Goal: Information Seeking & Learning: Compare options

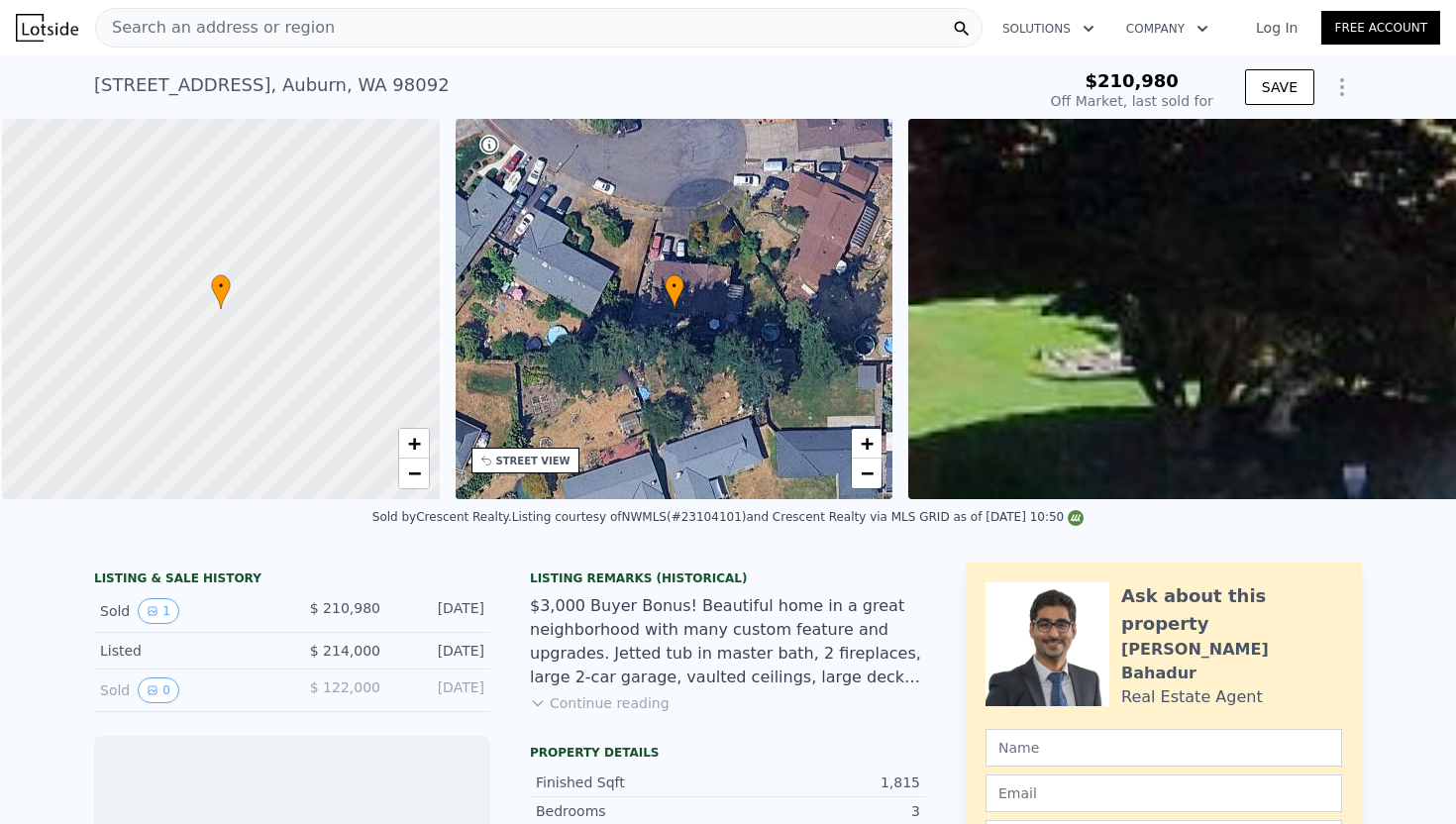
scroll to position [0, 8]
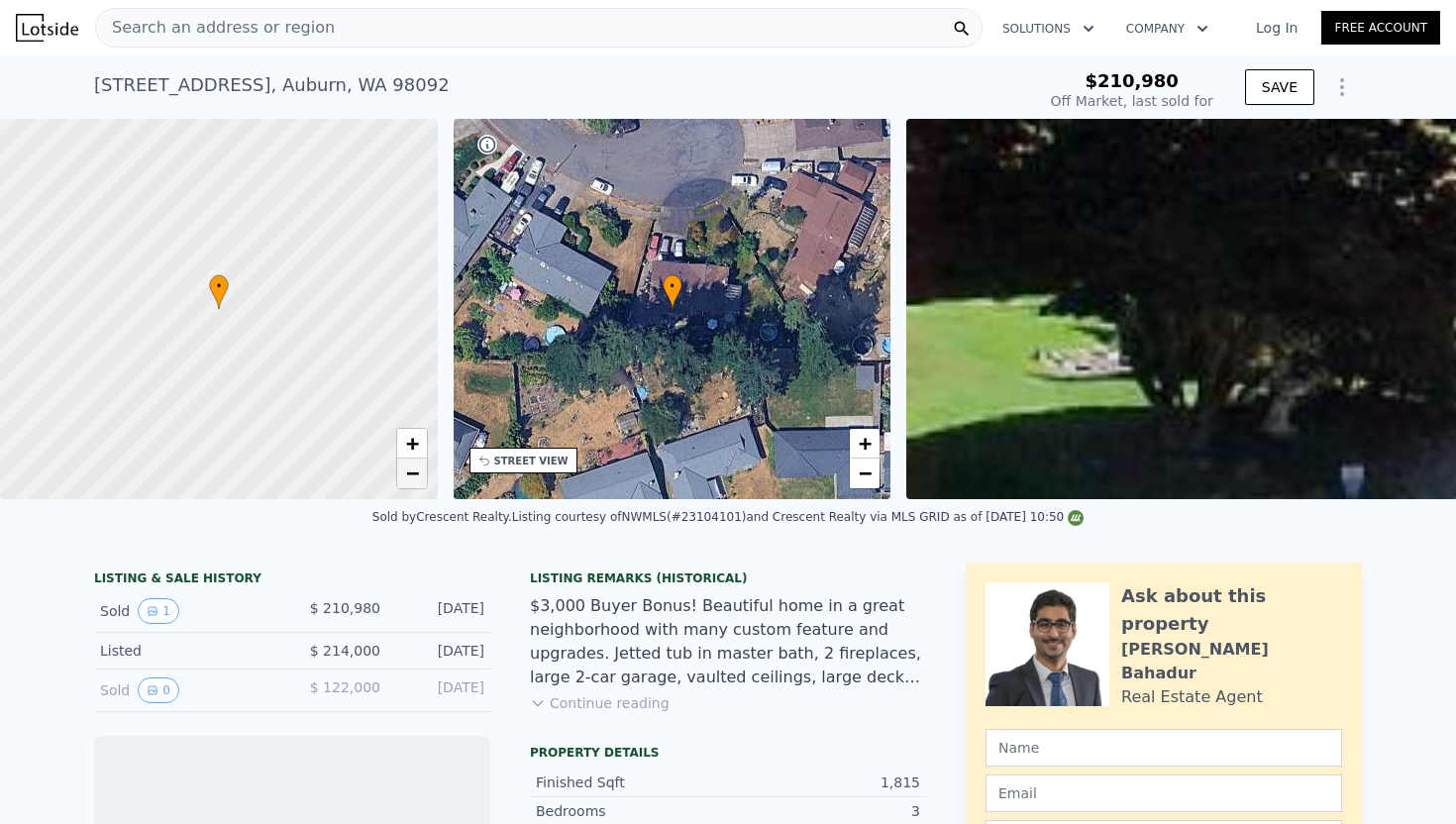
click at [405, 480] on span "−" at bounding box center [411, 472] width 13 height 25
drag, startPoint x: 169, startPoint y: 404, endPoint x: 181, endPoint y: 458, distance: 55.3
click at [180, 458] on div at bounding box center [219, 312] width 525 height 456
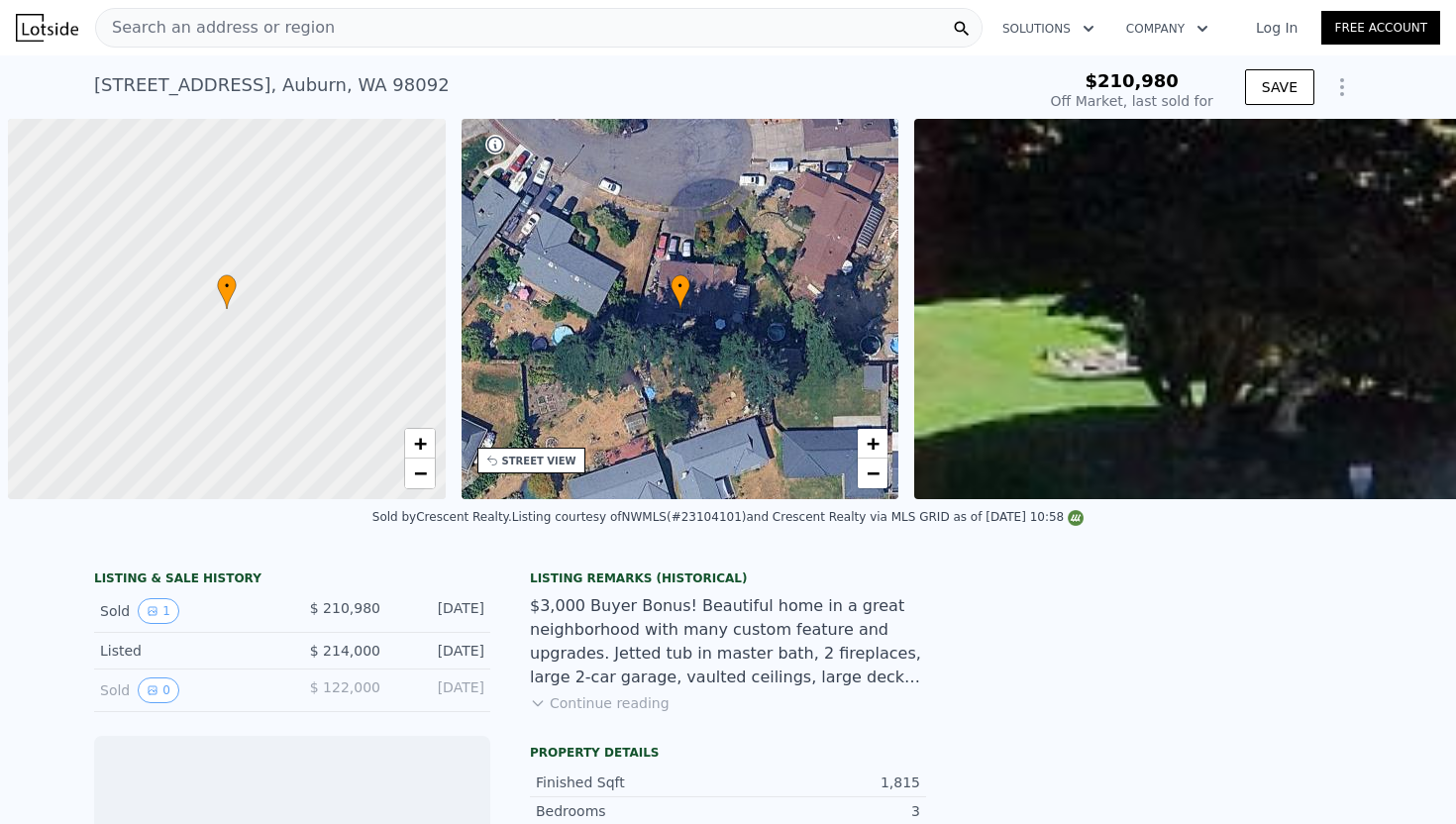
scroll to position [0, 8]
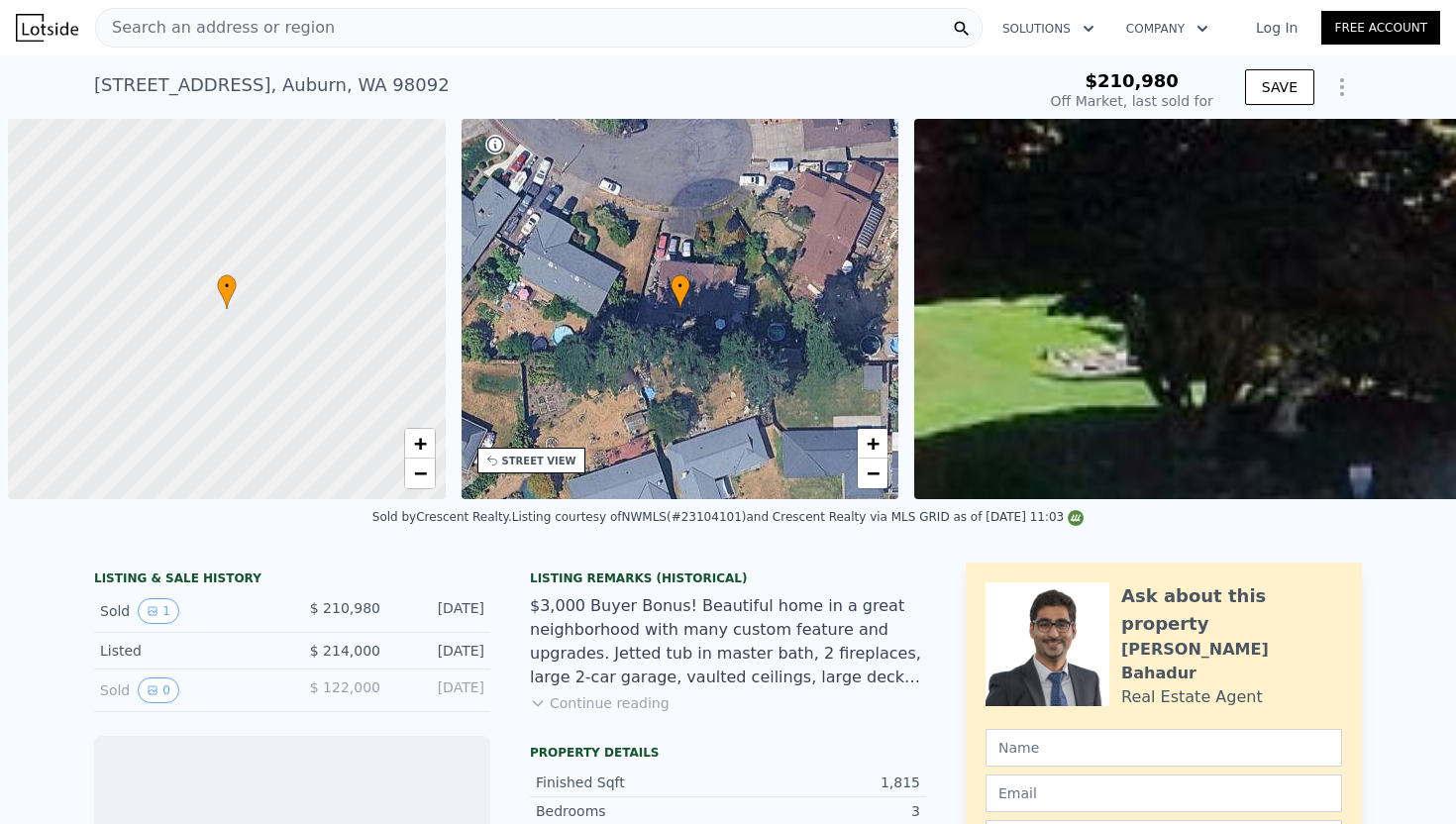
scroll to position [0, 8]
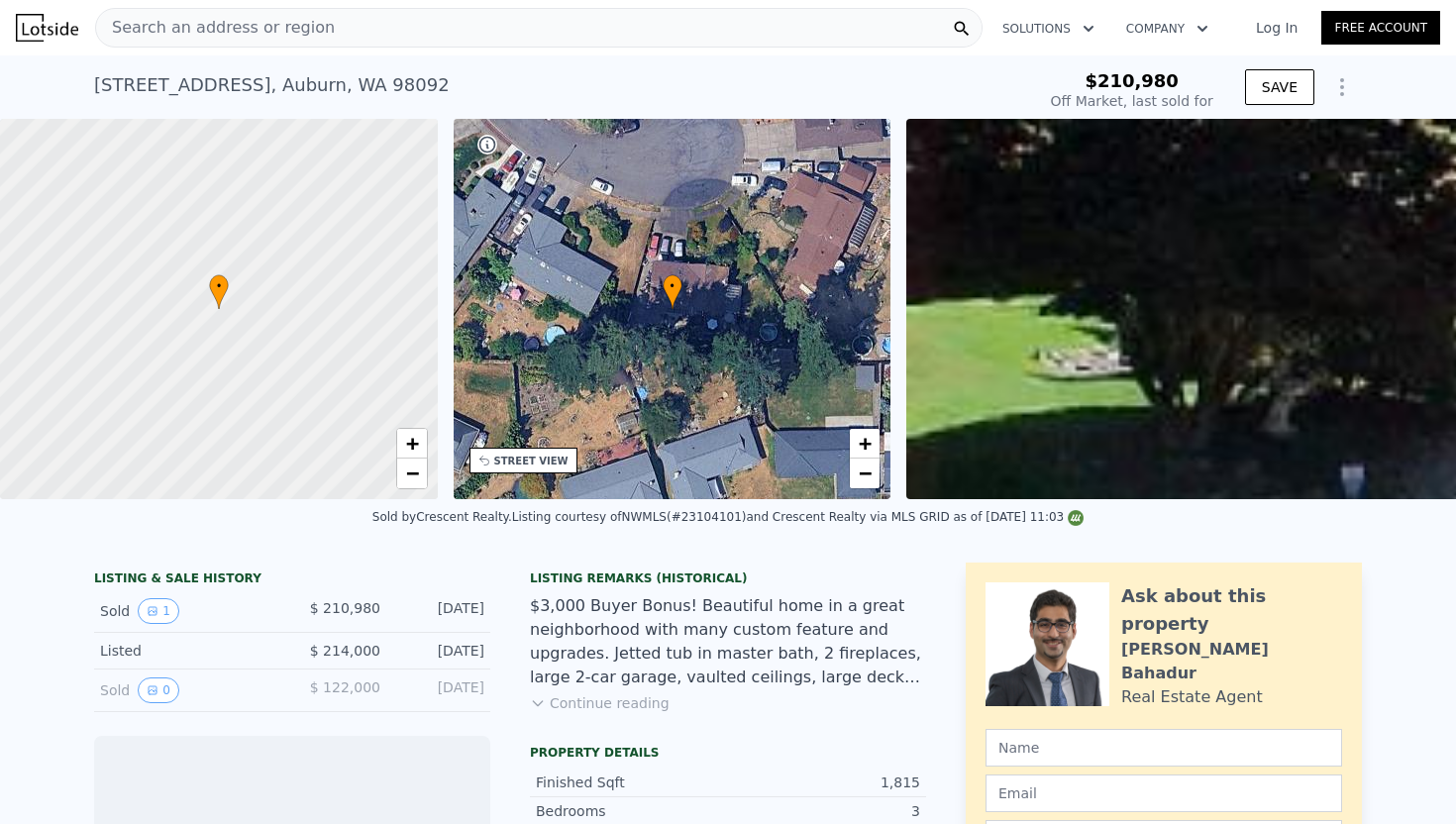
click at [1348, 83] on icon "Show Options" at bounding box center [1342, 87] width 24 height 24
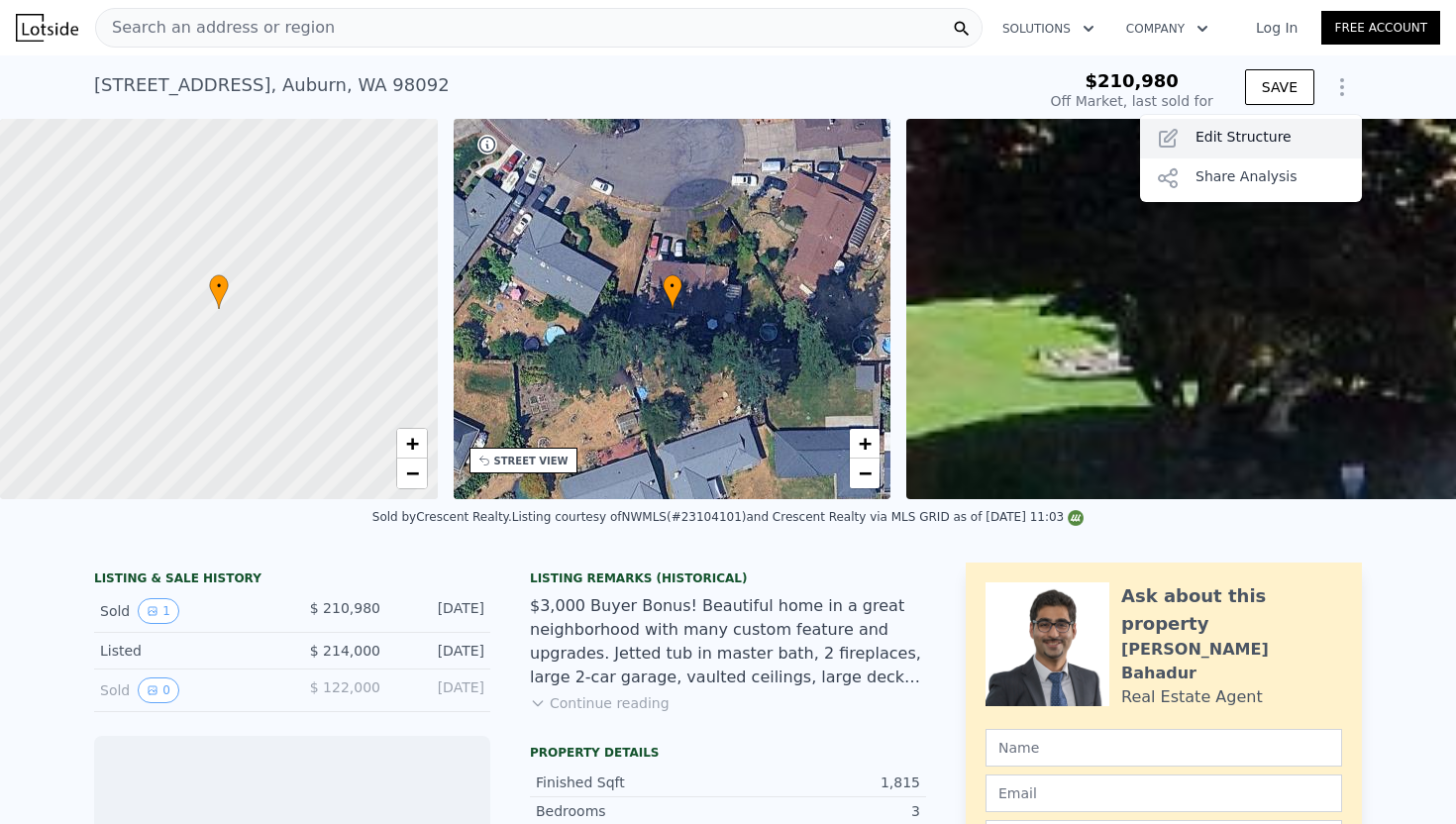
click at [1216, 125] on div "Edit Structure" at bounding box center [1251, 139] width 222 height 40
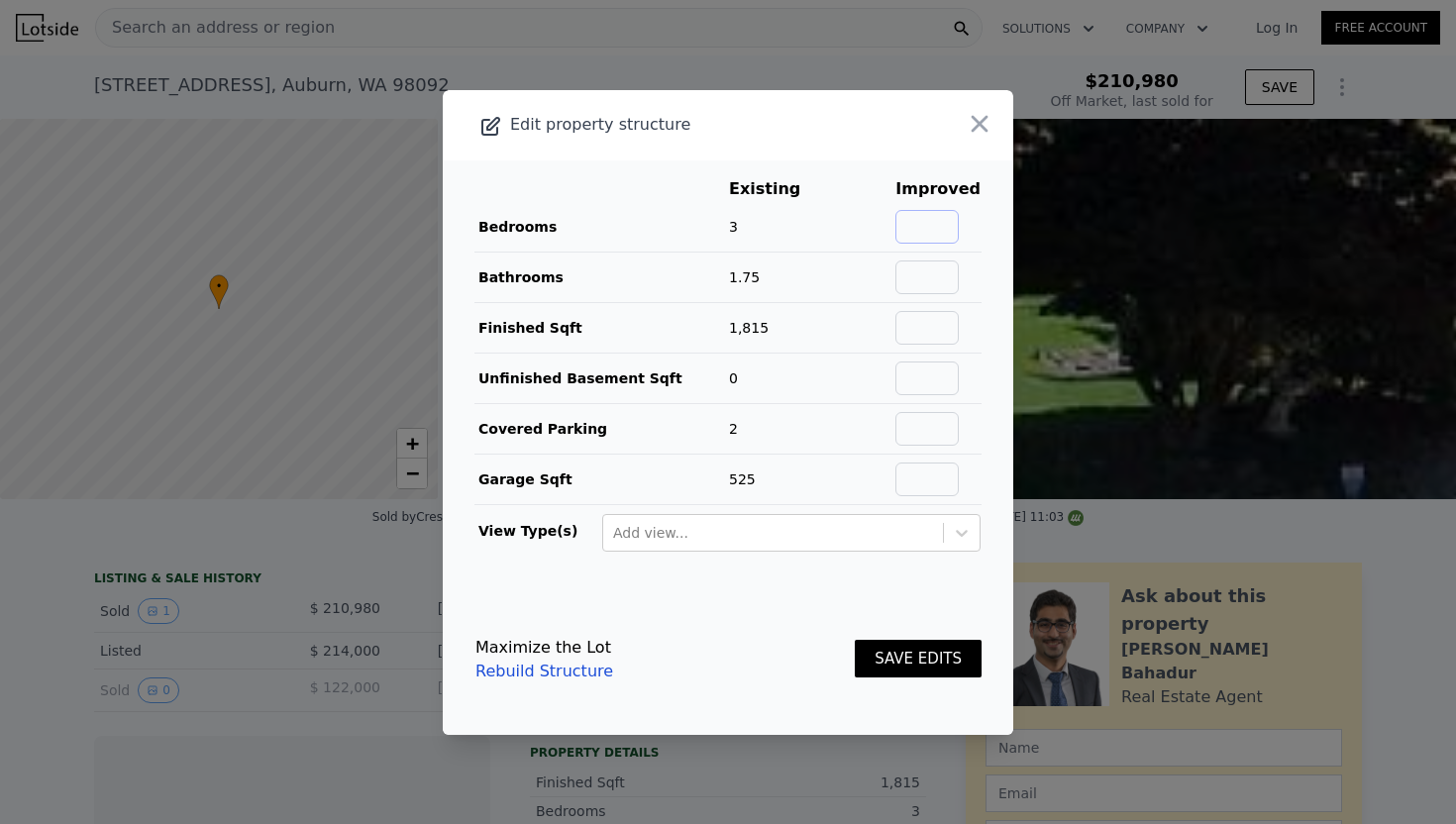
click at [953, 233] on input "text" at bounding box center [927, 227] width 63 height 34
type input "5"
click at [952, 262] on input "text" at bounding box center [927, 278] width 63 height 34
type input "2.5"
click at [906, 666] on button "SAVE EDITS" at bounding box center [918, 659] width 127 height 39
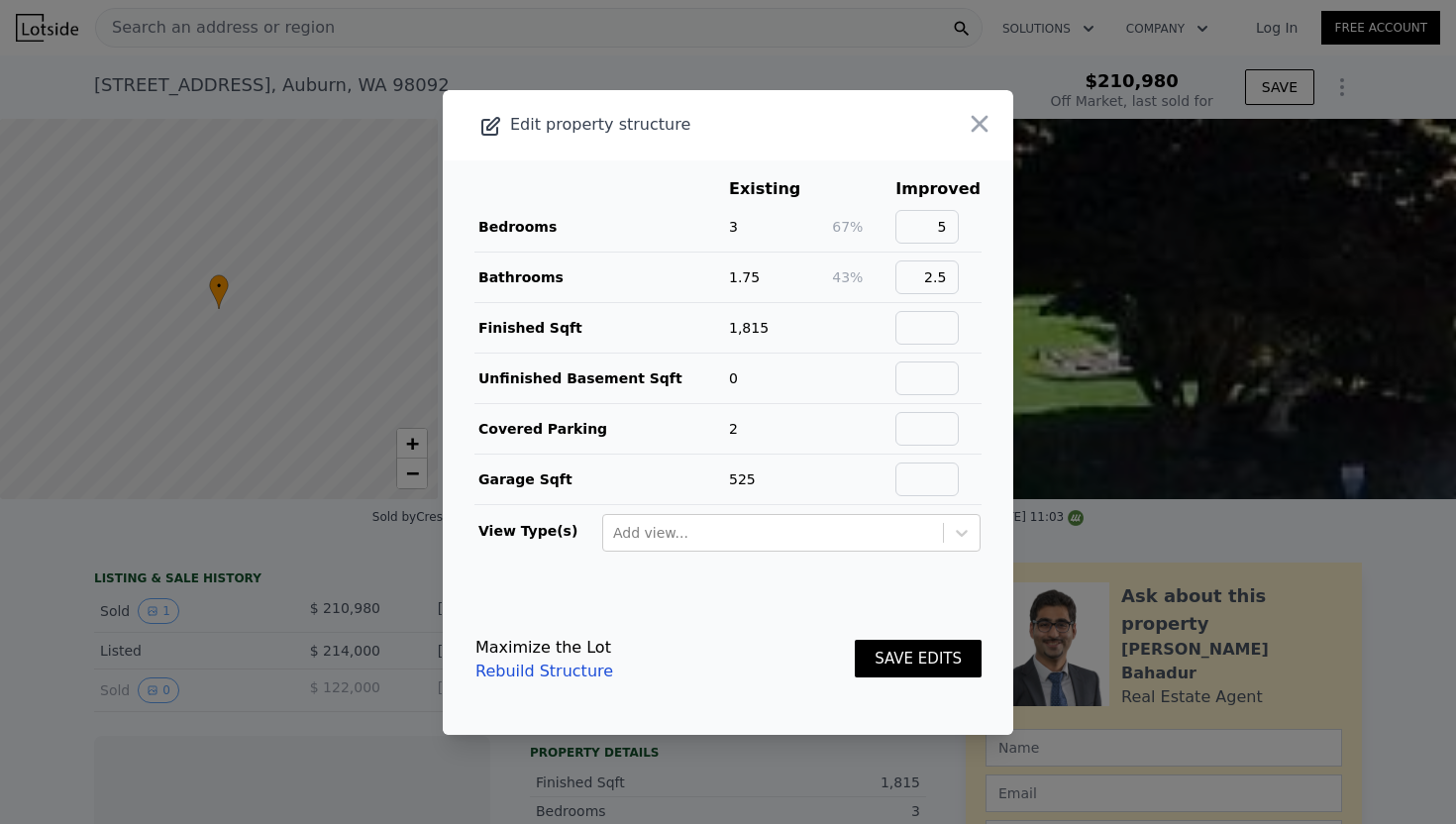
click at [900, 654] on button "SAVE EDITS" at bounding box center [918, 659] width 127 height 39
click at [875, 592] on footer "Maximize the Lot Rebuild Structure SAVE EDITS" at bounding box center [727, 659] width 570 height 151
click at [911, 665] on button "SAVE EDITS" at bounding box center [918, 659] width 127 height 39
click at [934, 226] on input "text" at bounding box center [927, 227] width 63 height 34
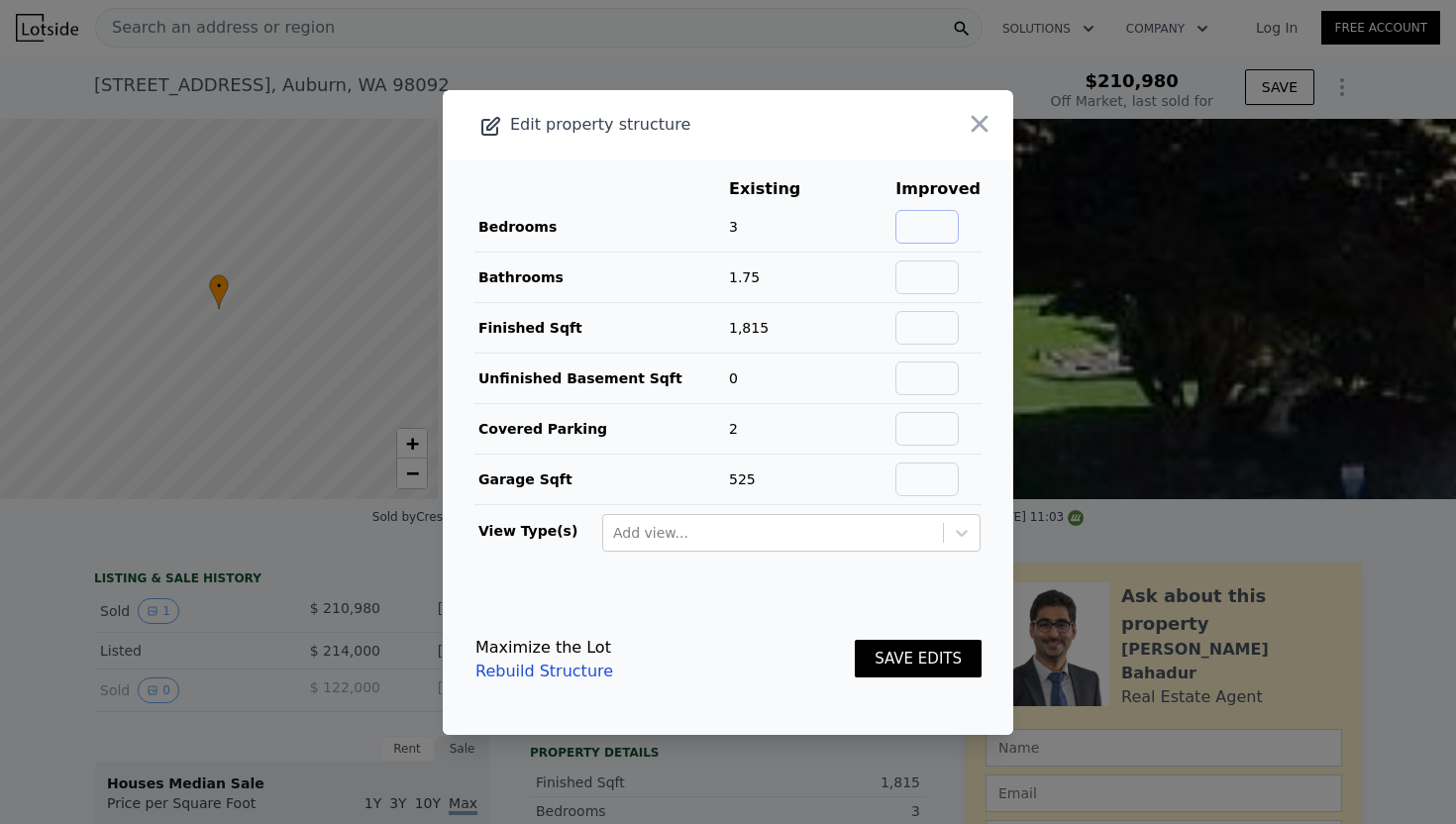
click at [934, 226] on input "text" at bounding box center [927, 227] width 63 height 34
type input "5"
click at [920, 292] on input "text" at bounding box center [927, 278] width 63 height 34
type input "2.5"
click at [850, 264] on td "43%" at bounding box center [862, 277] width 63 height 51
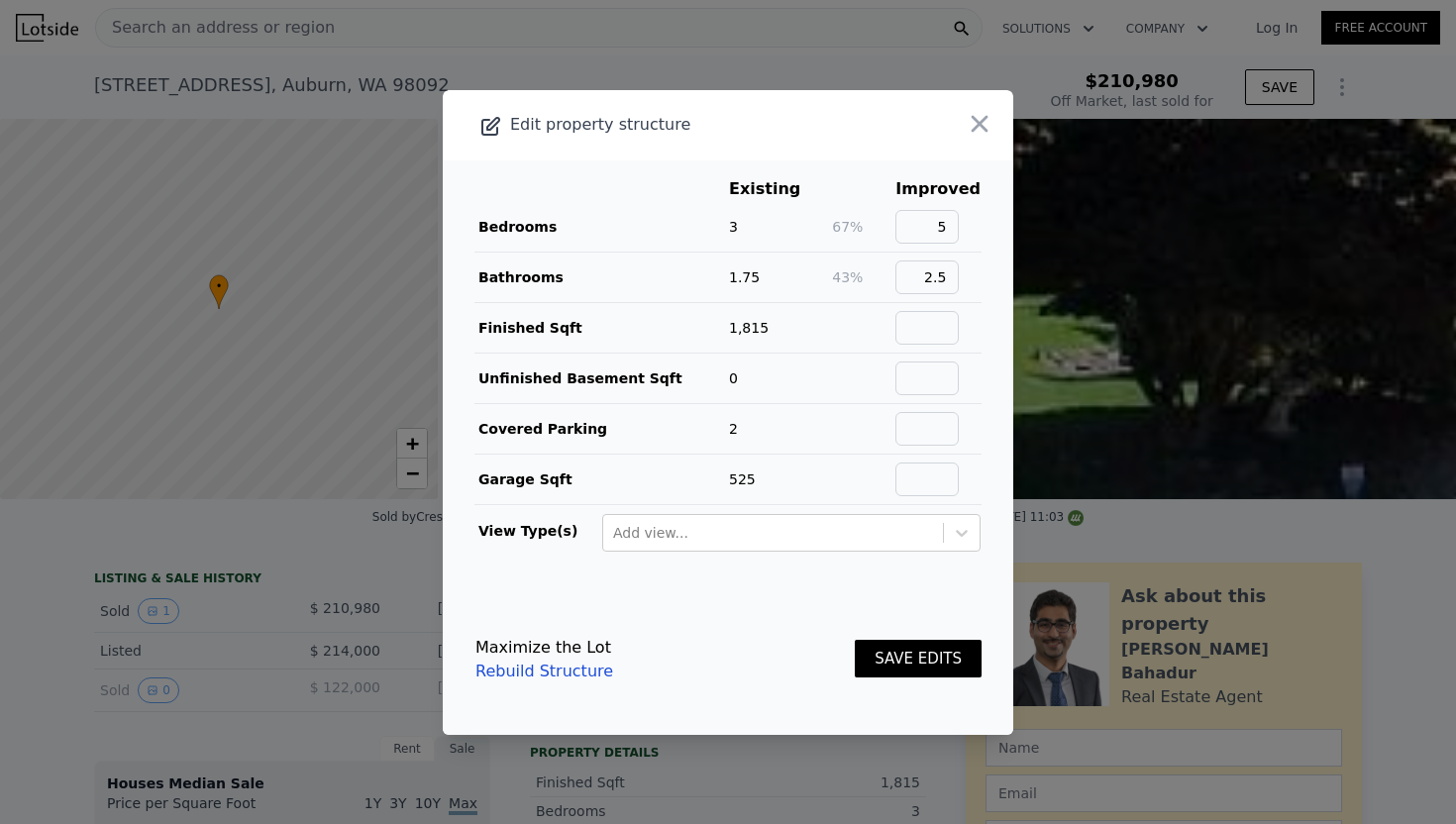
click at [914, 643] on button "SAVE EDITS" at bounding box center [918, 659] width 127 height 39
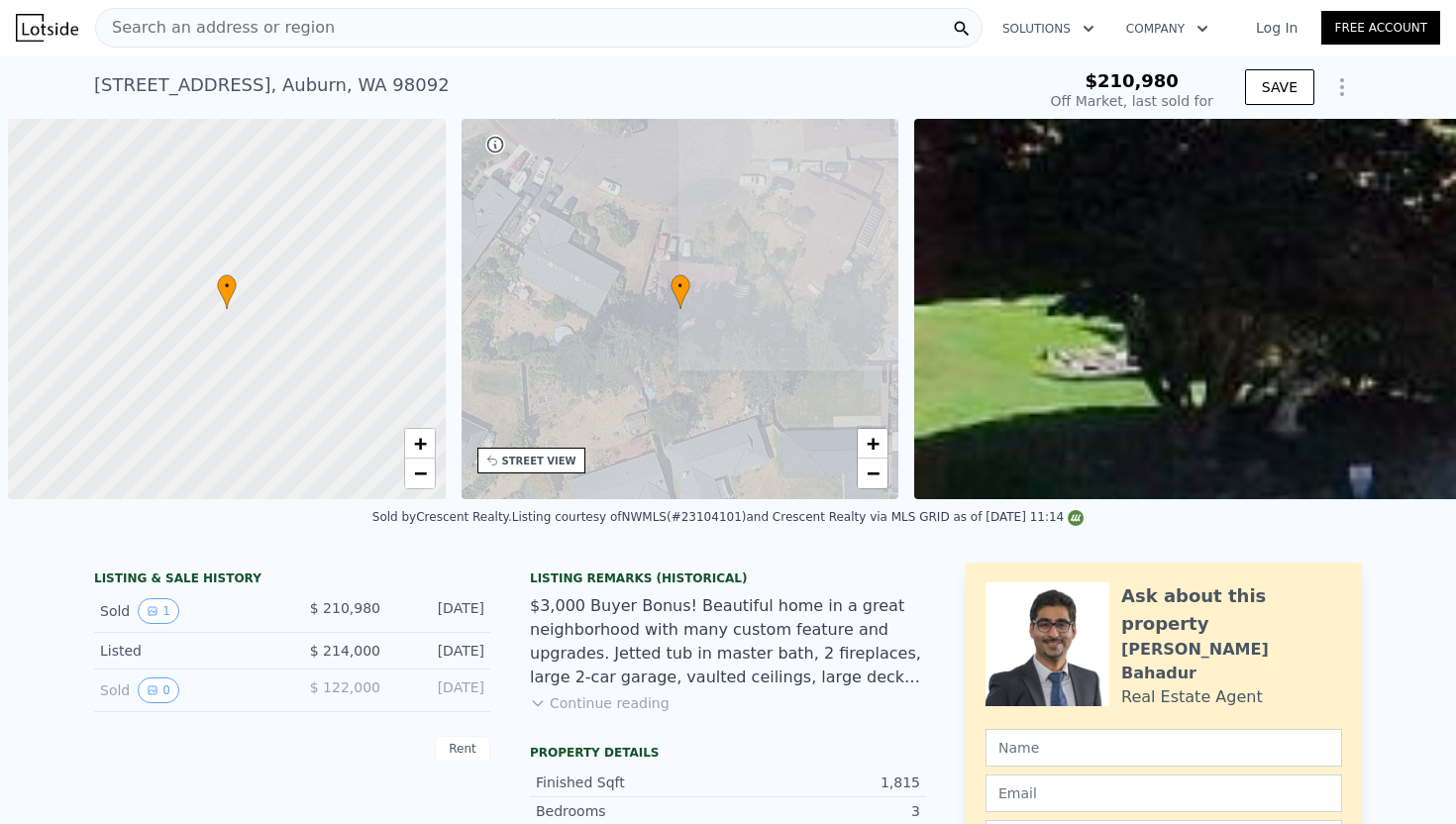
type input "-$ 227,981"
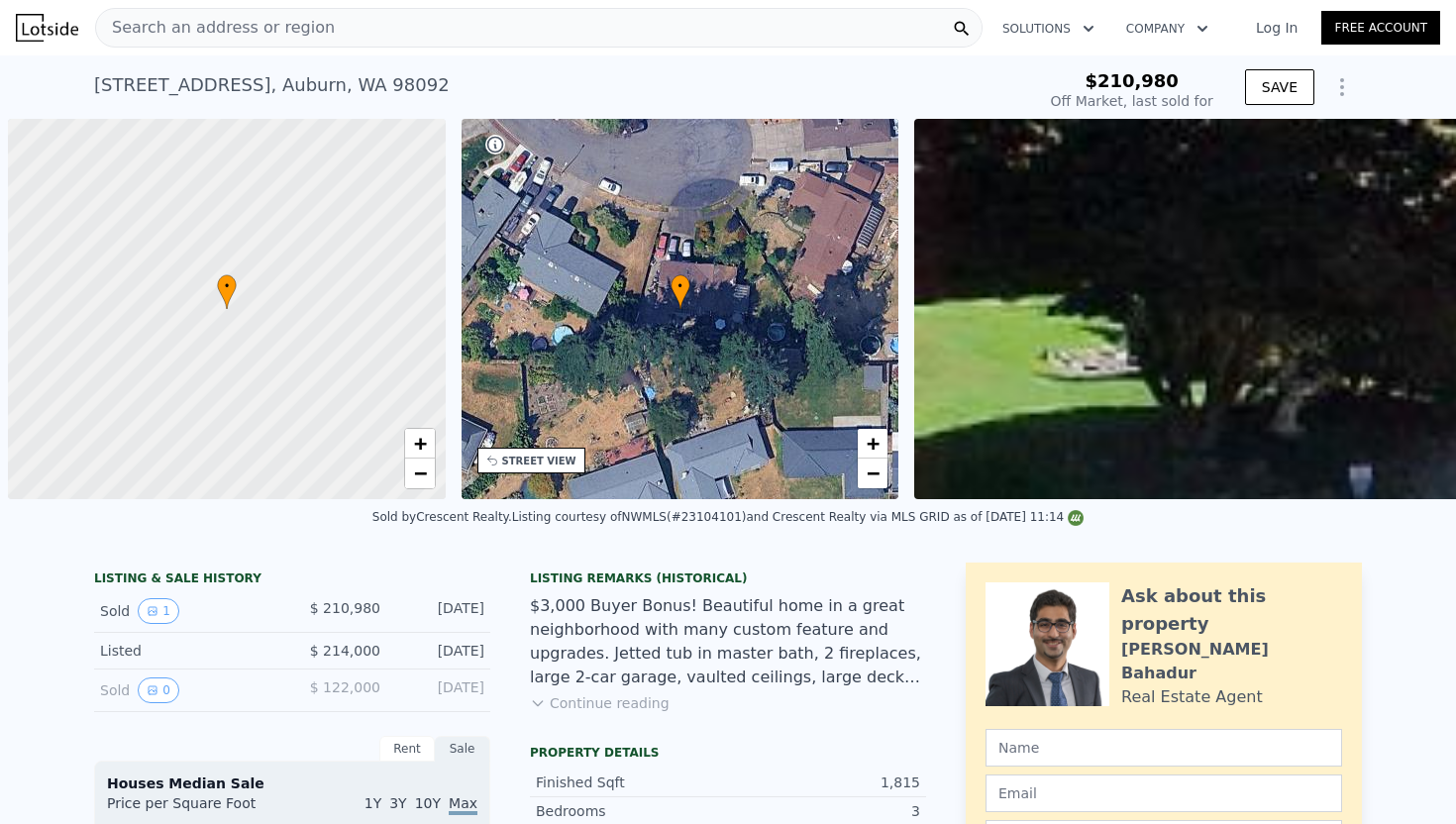
scroll to position [0, 8]
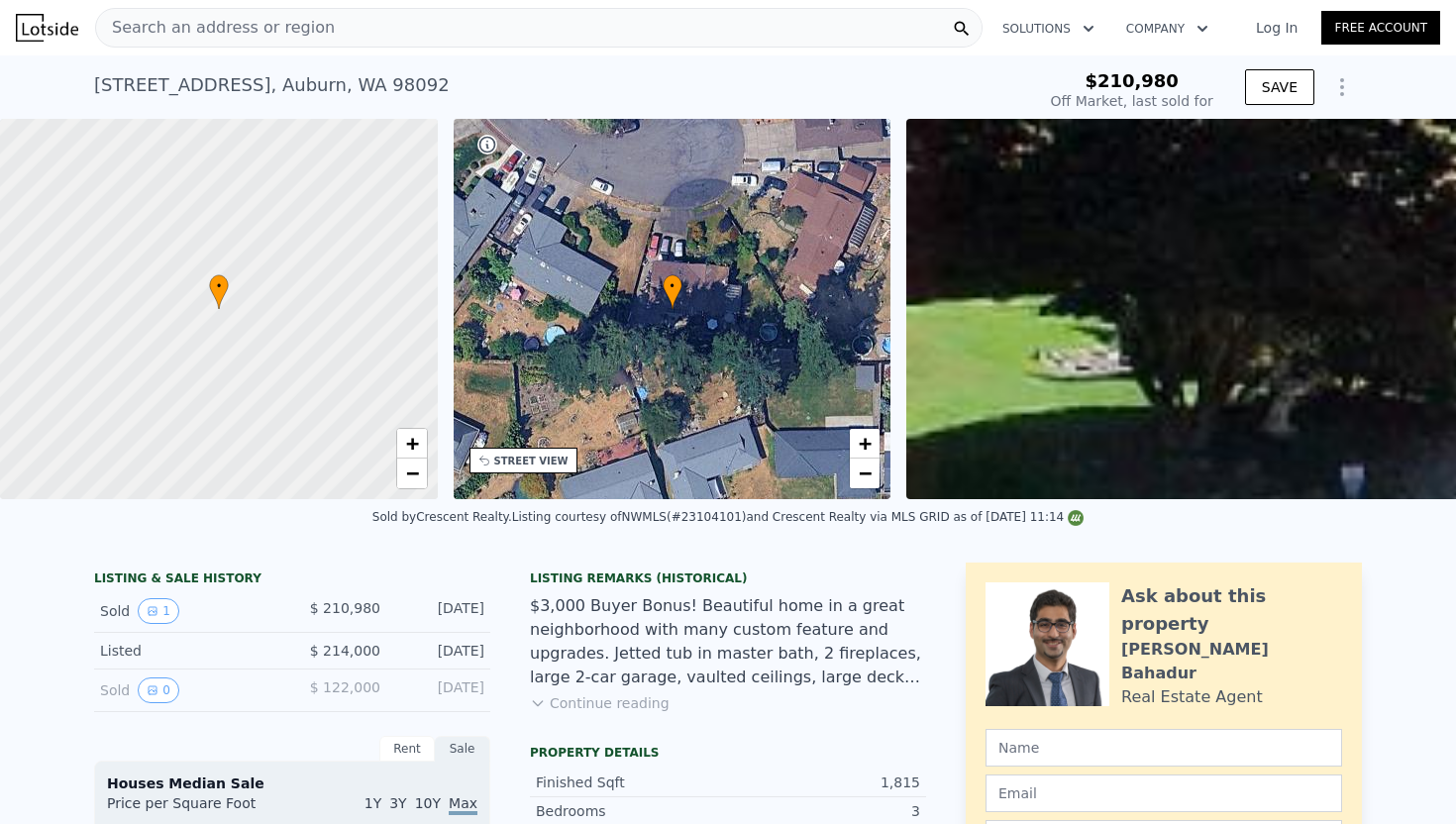
click at [1341, 92] on icon "Show Options" at bounding box center [1342, 87] width 2 height 16
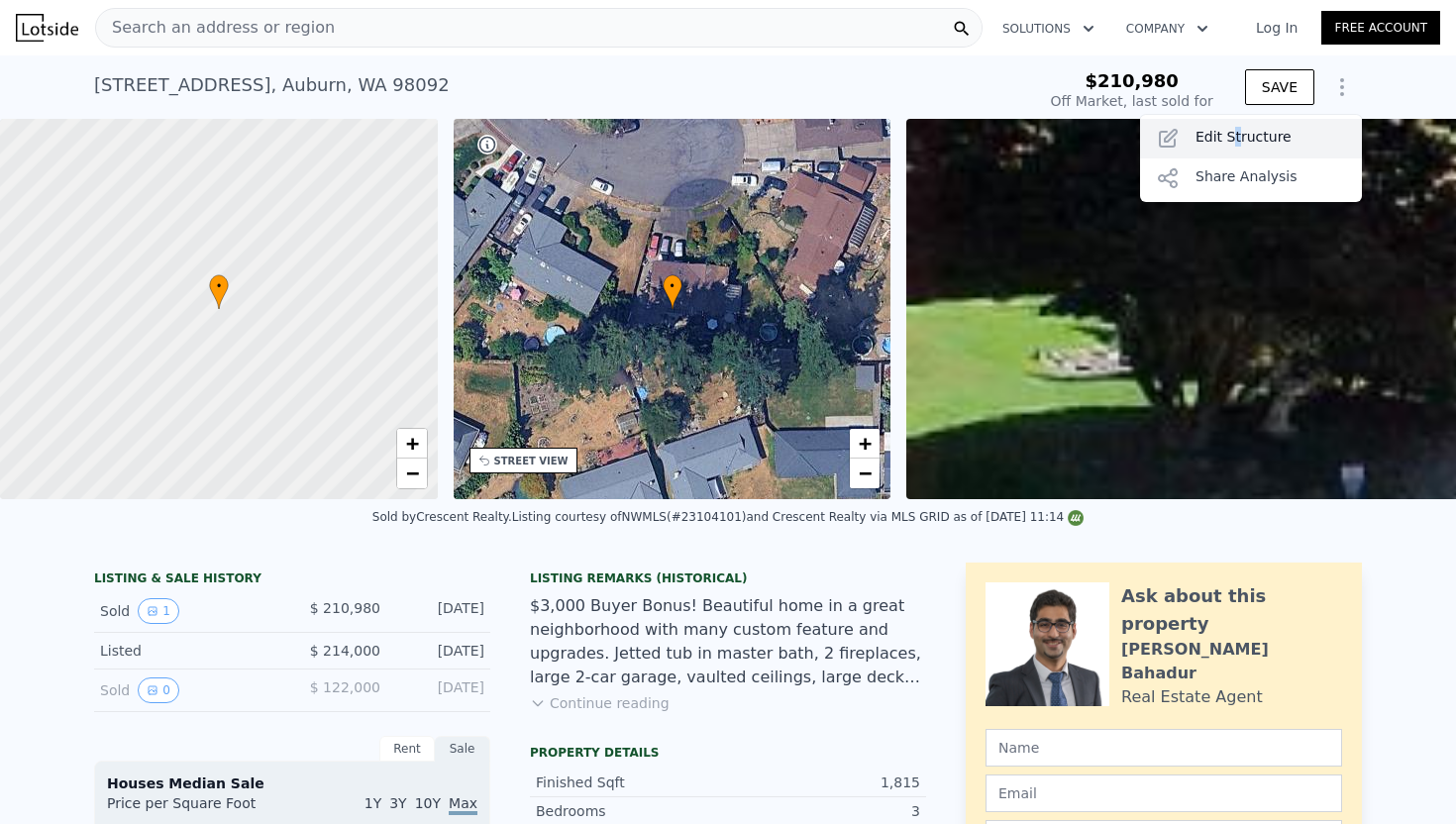
click at [1234, 138] on div "Edit Structure" at bounding box center [1251, 139] width 222 height 40
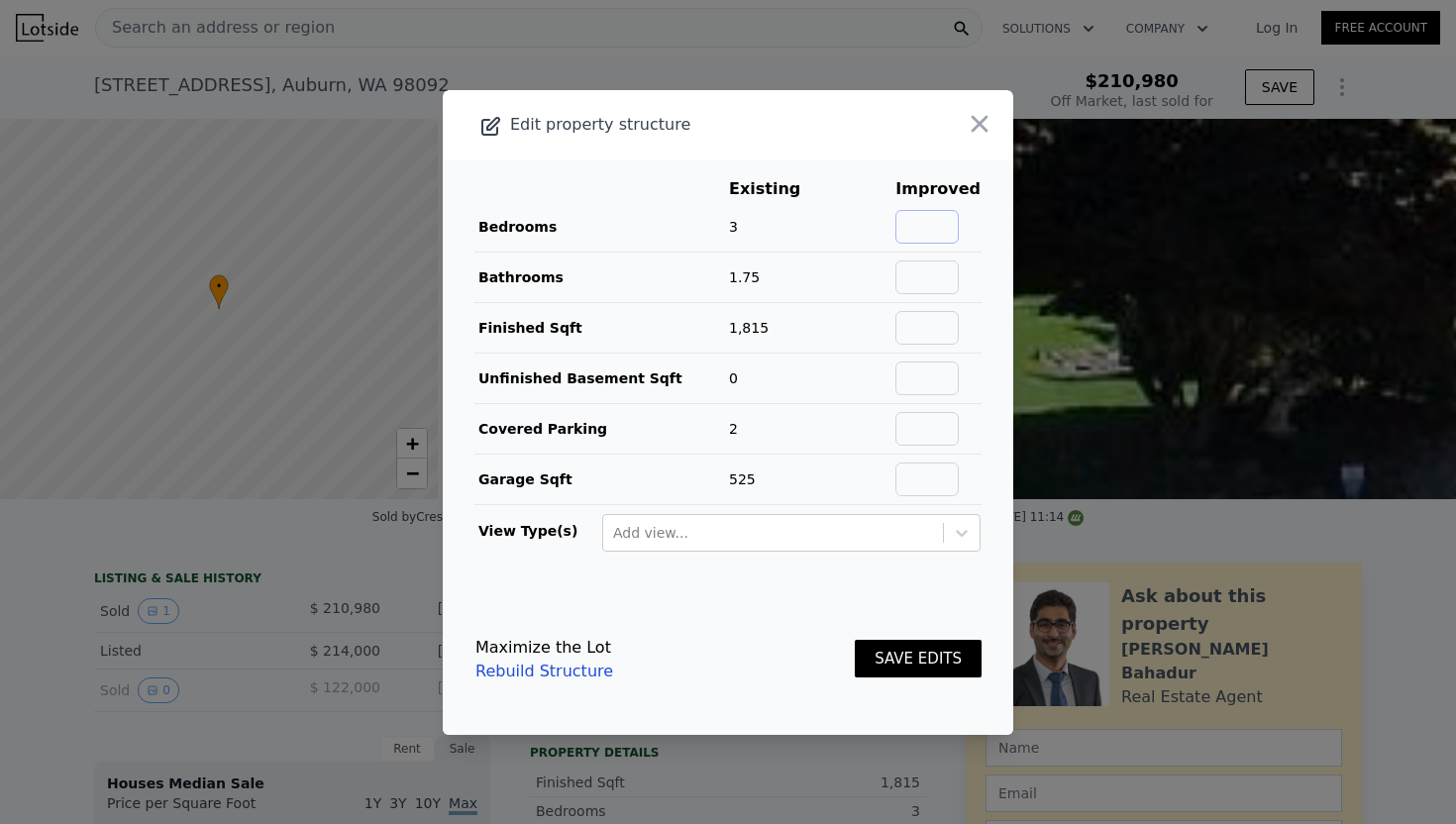
click at [908, 236] on input "text" at bounding box center [927, 227] width 63 height 34
type input "5"
type input "2.5"
click at [855, 640] on button "SAVE EDITS" at bounding box center [918, 659] width 127 height 39
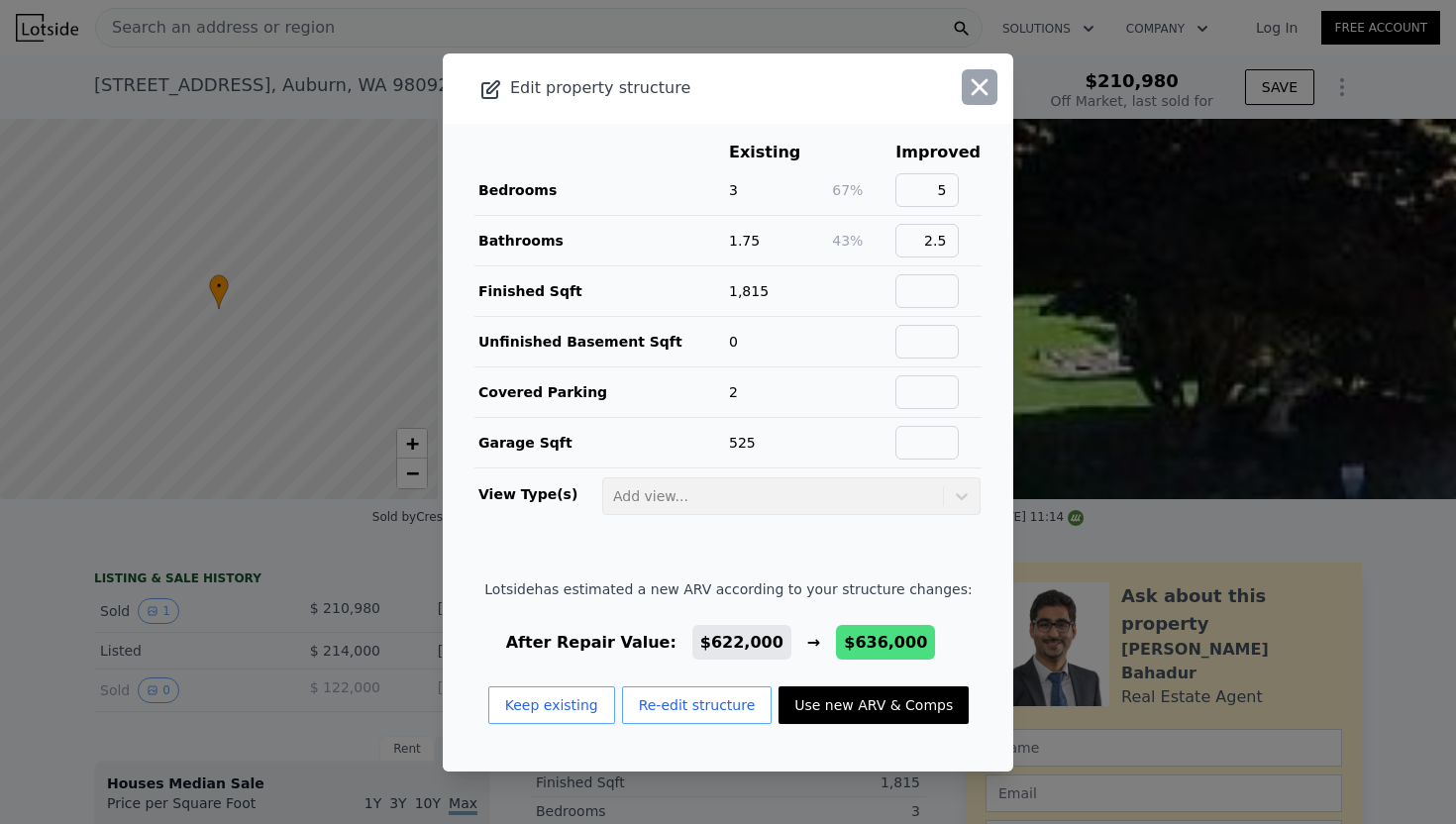
click at [976, 81] on icon "button" at bounding box center [980, 87] width 28 height 28
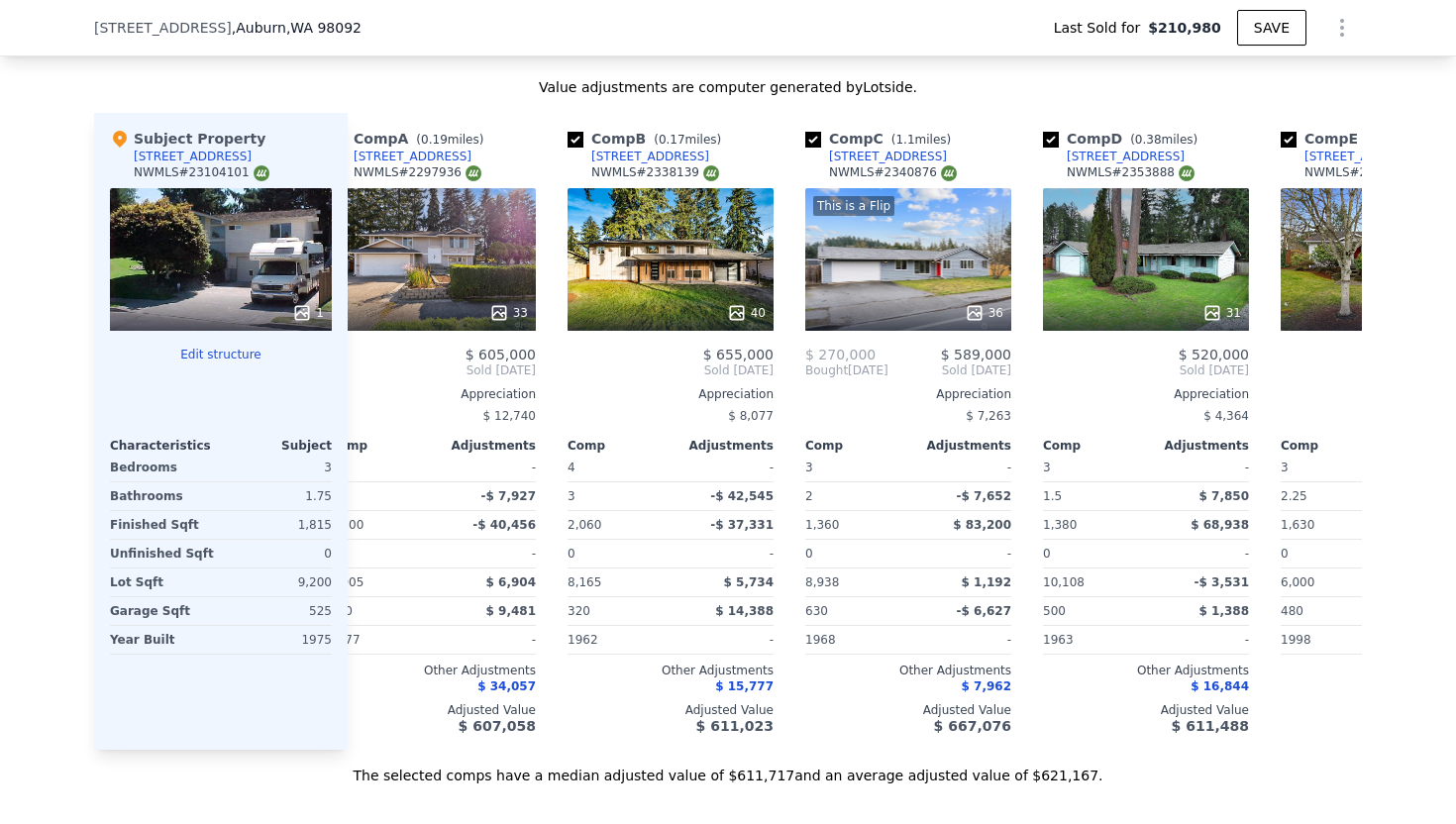
scroll to position [0, 31]
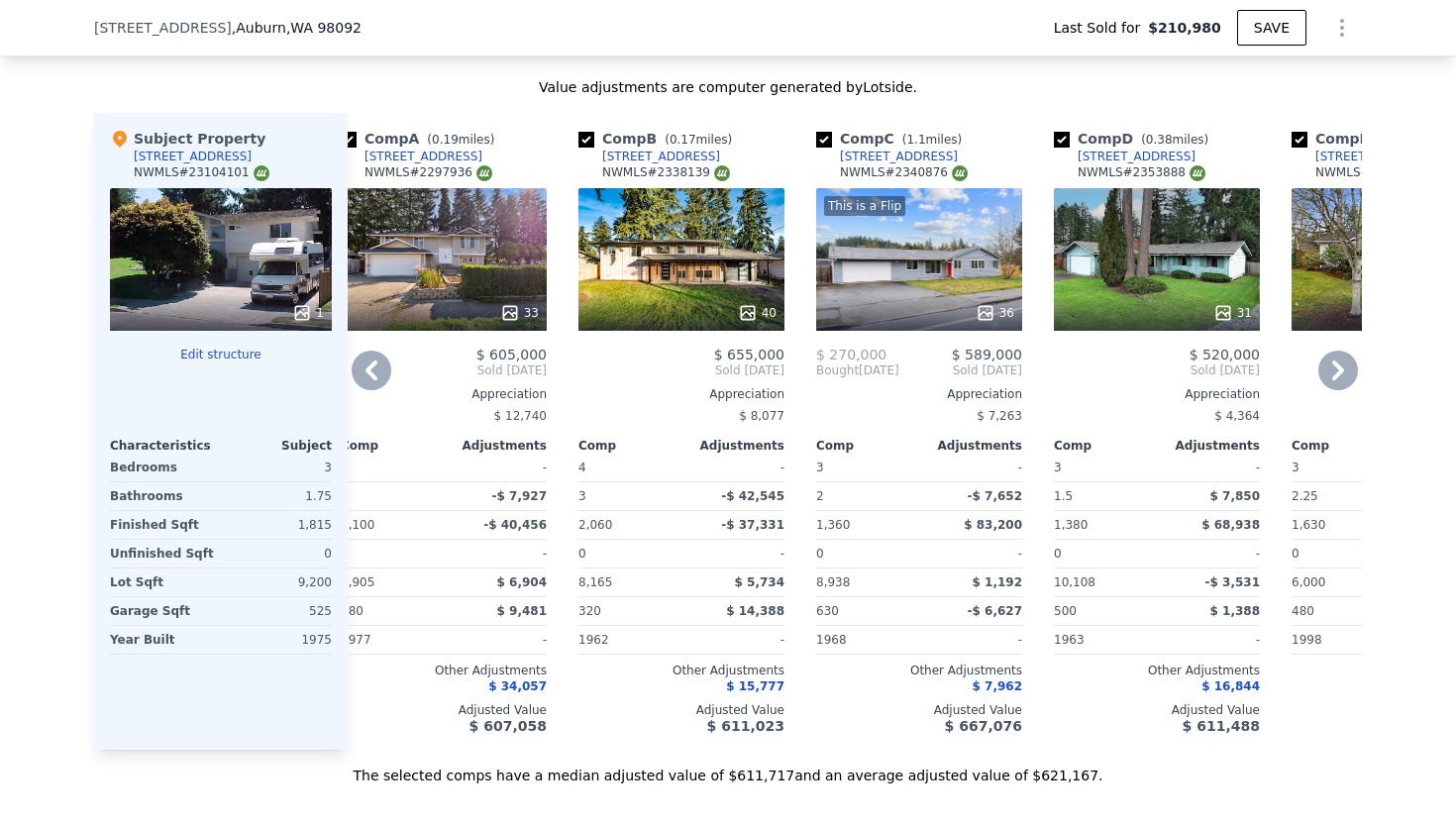
click at [643, 159] on div "[STREET_ADDRESS]" at bounding box center [661, 157] width 118 height 16
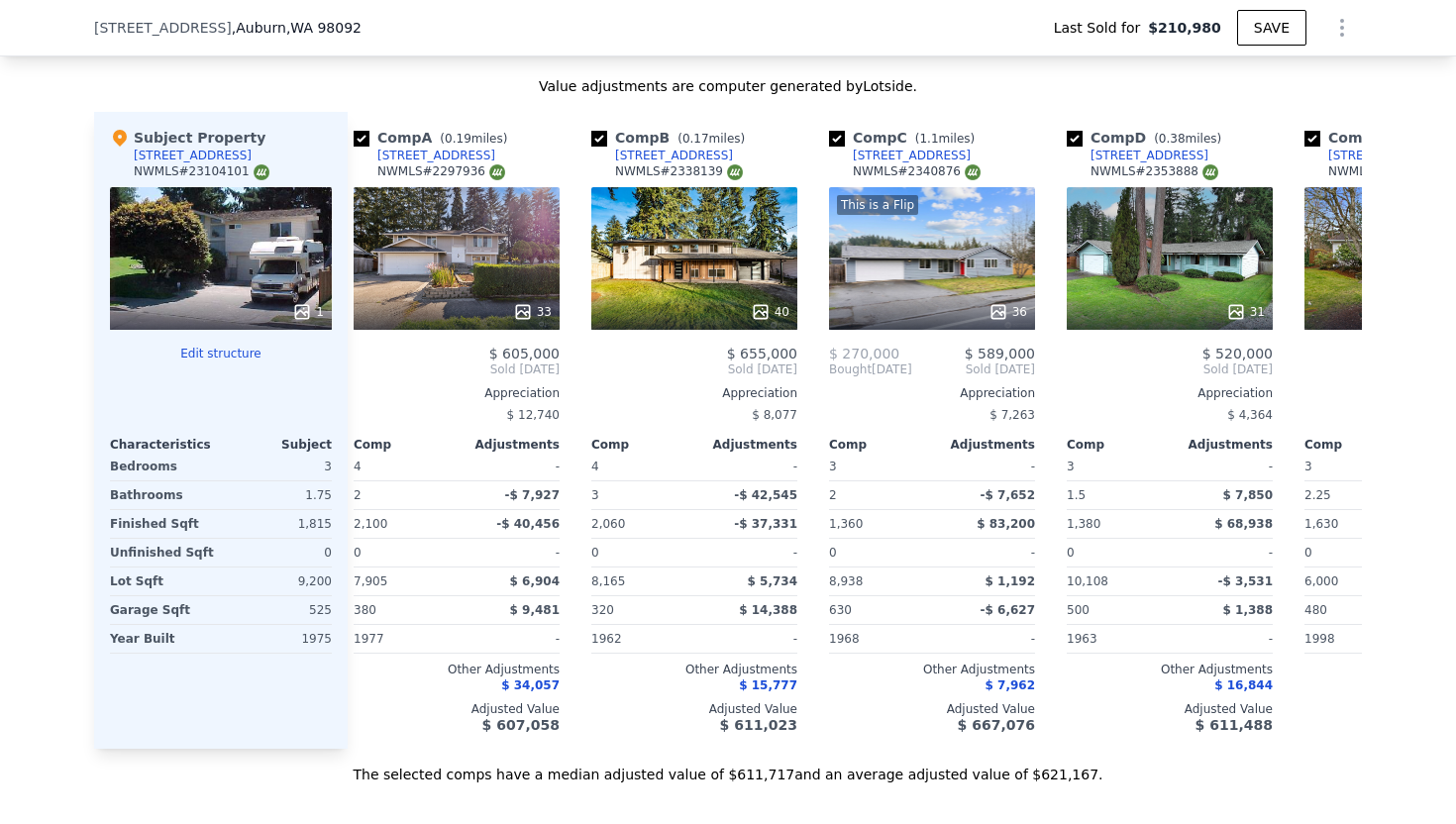
scroll to position [0, 0]
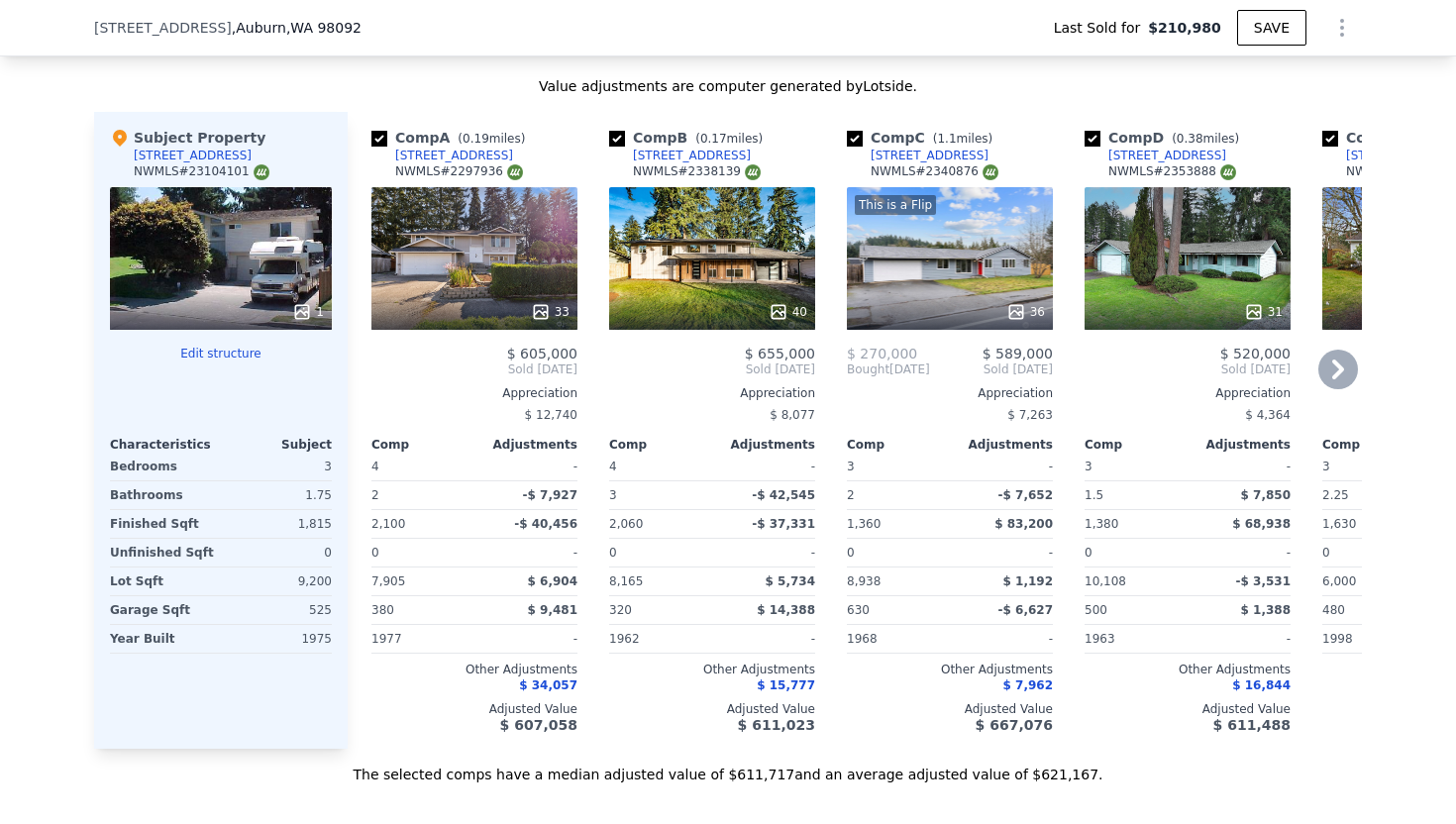
click at [453, 153] on div "[STREET_ADDRESS]" at bounding box center [454, 156] width 118 height 16
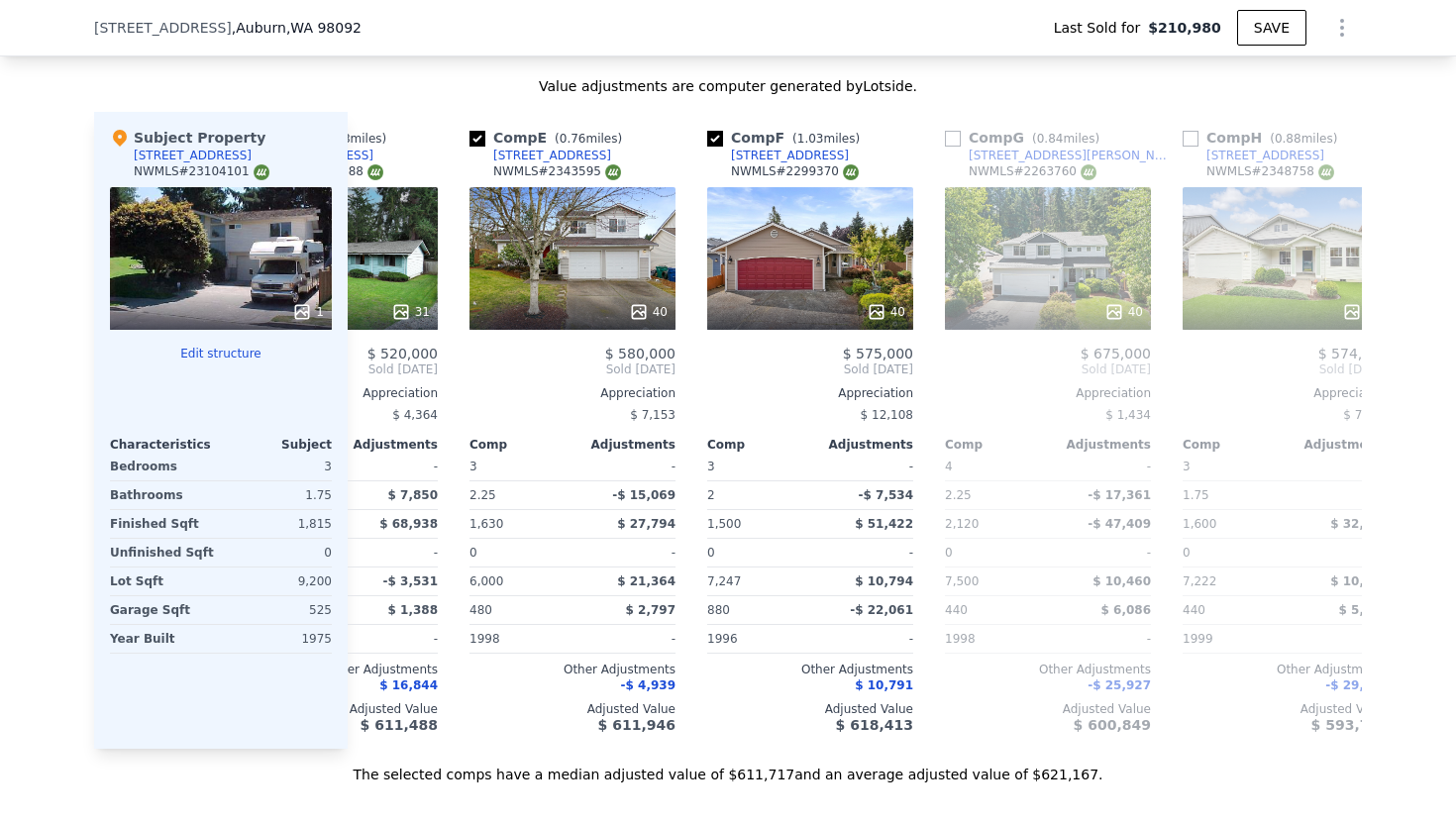
scroll to position [0, 855]
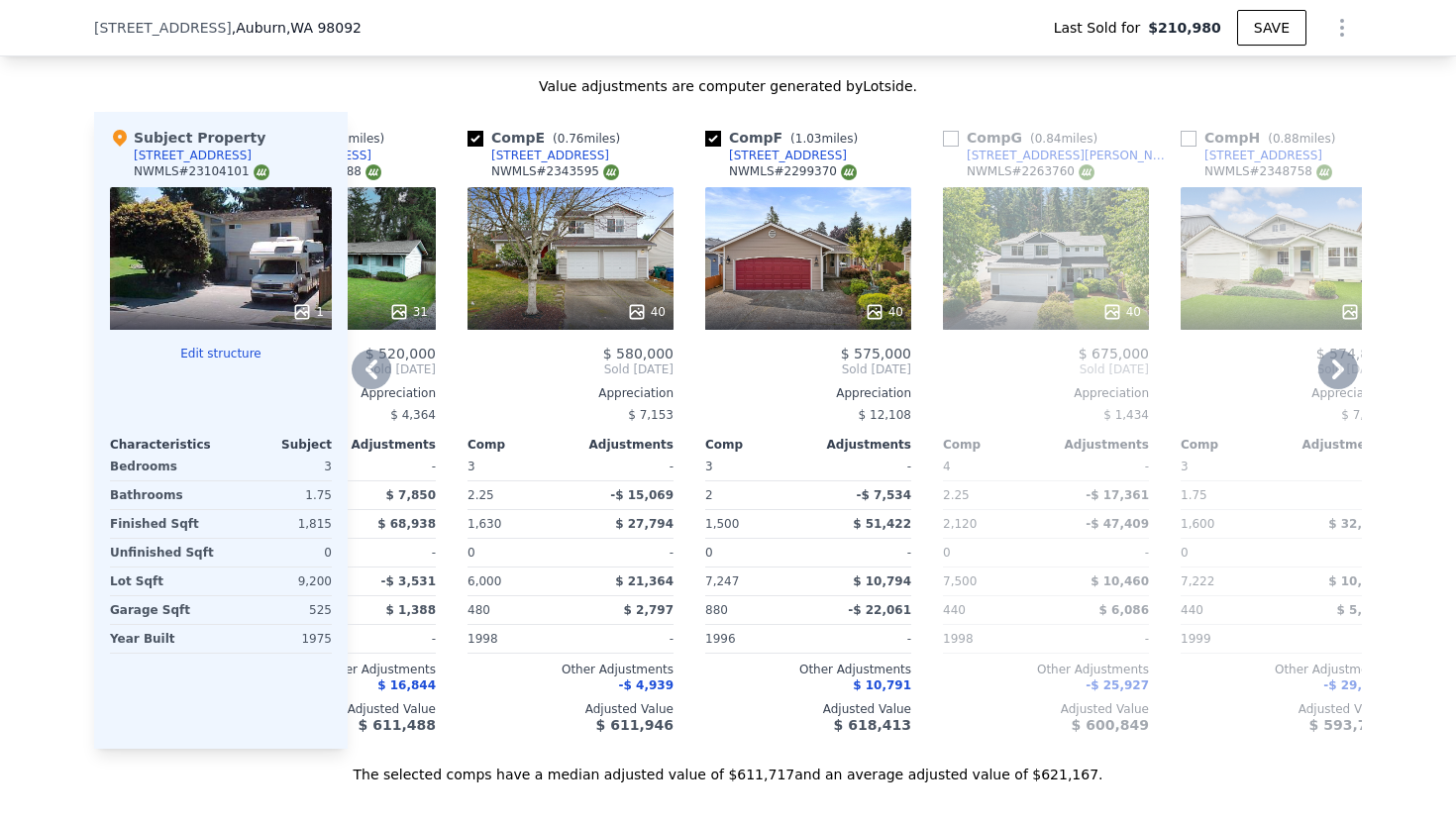
click at [1030, 157] on div "[STREET_ADDRESS][PERSON_NAME]" at bounding box center [1070, 156] width 206 height 16
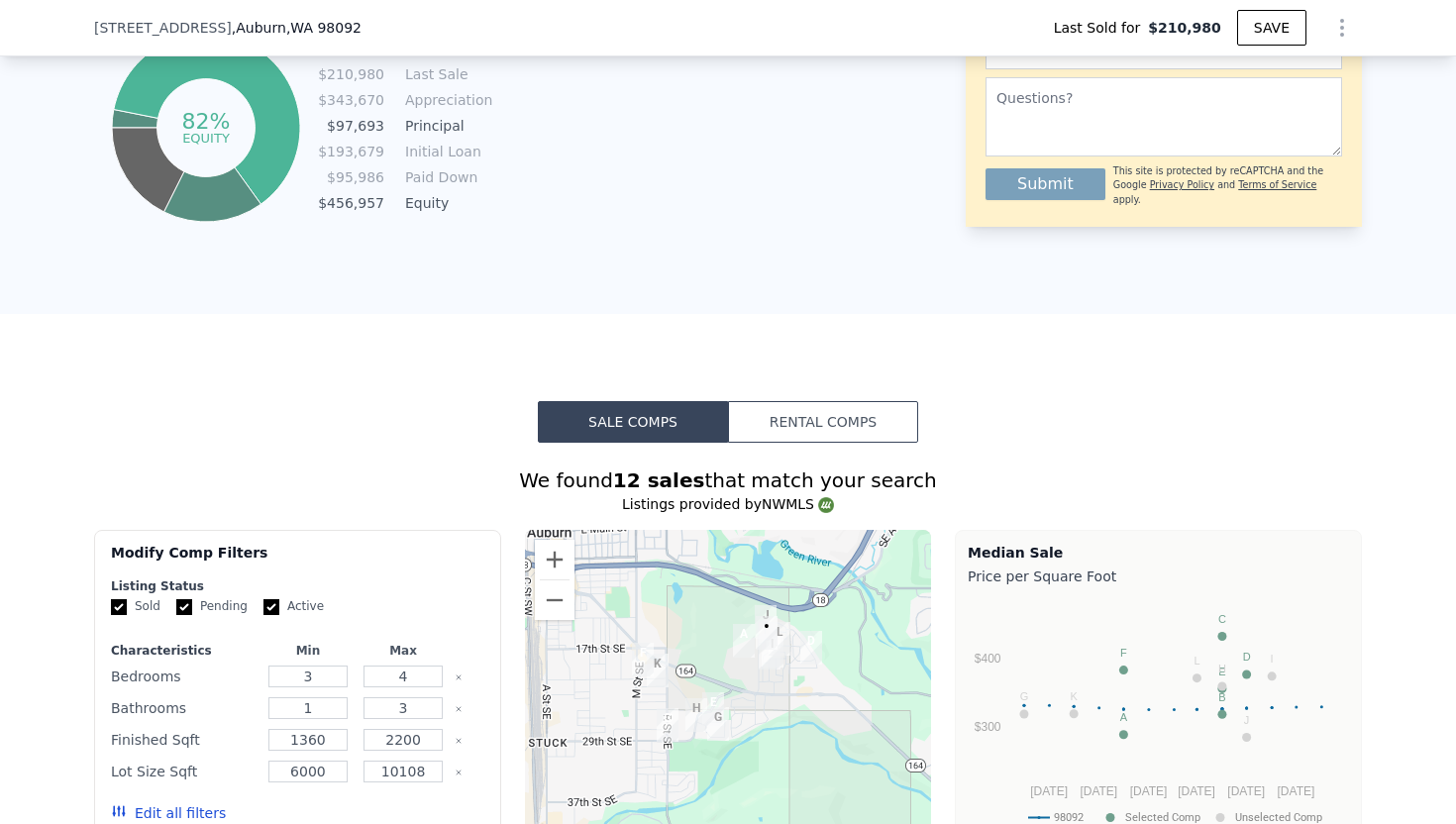
scroll to position [1293, 0]
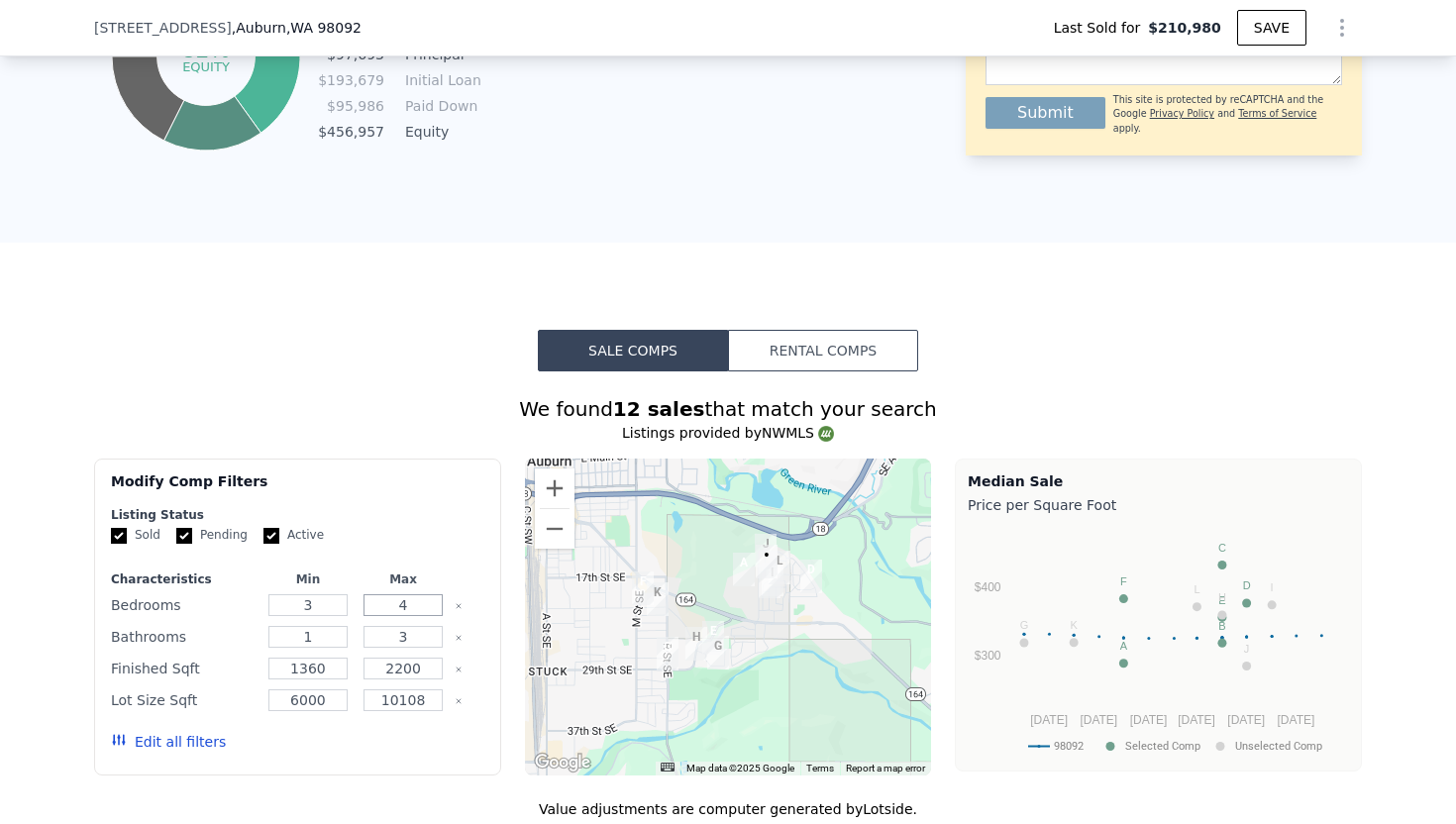
click at [404, 604] on input "4" at bounding box center [402, 605] width 78 height 22
type input "5"
click at [424, 745] on button "Update Search" at bounding box center [408, 742] width 150 height 28
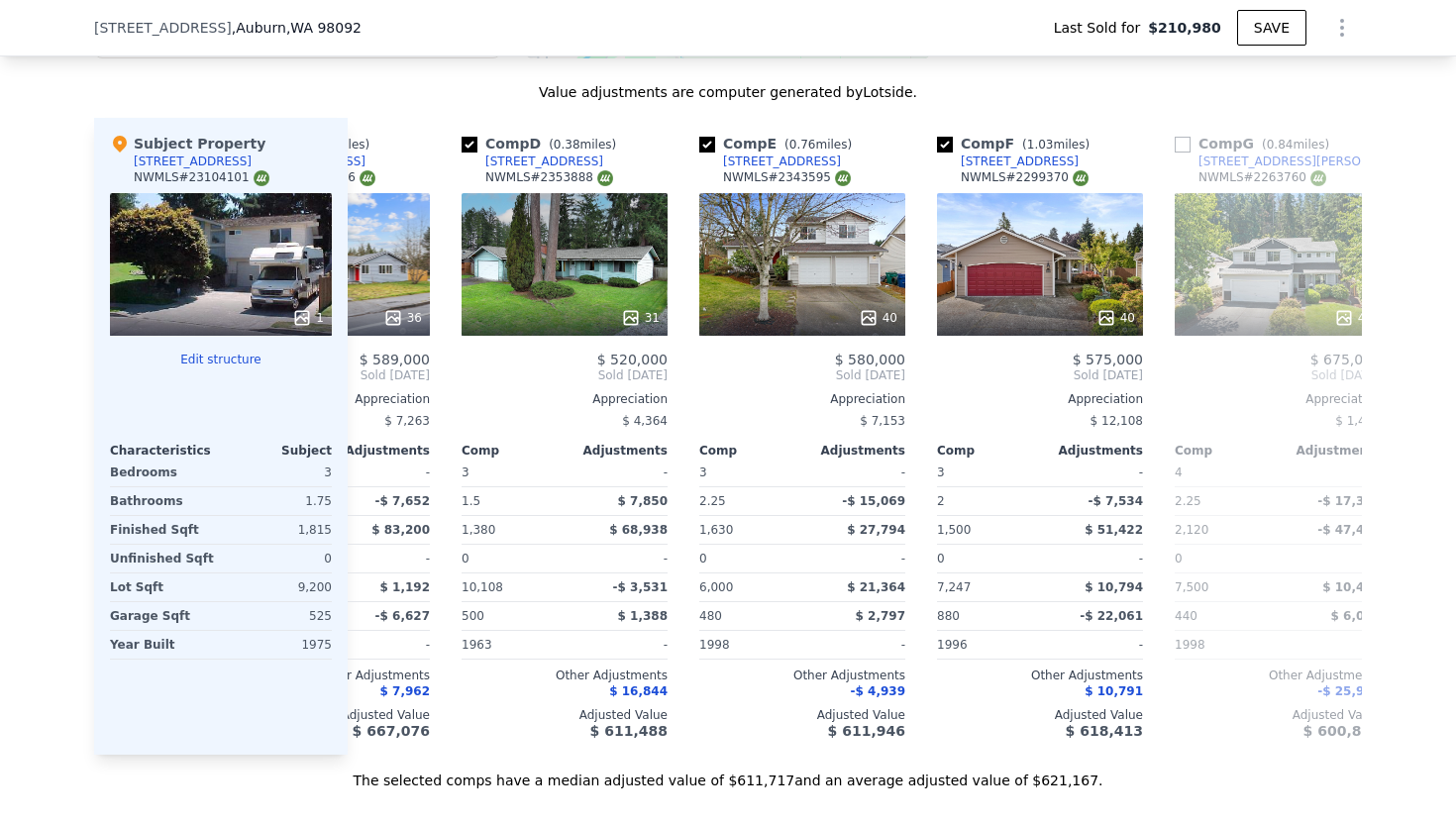
scroll to position [1935, 0]
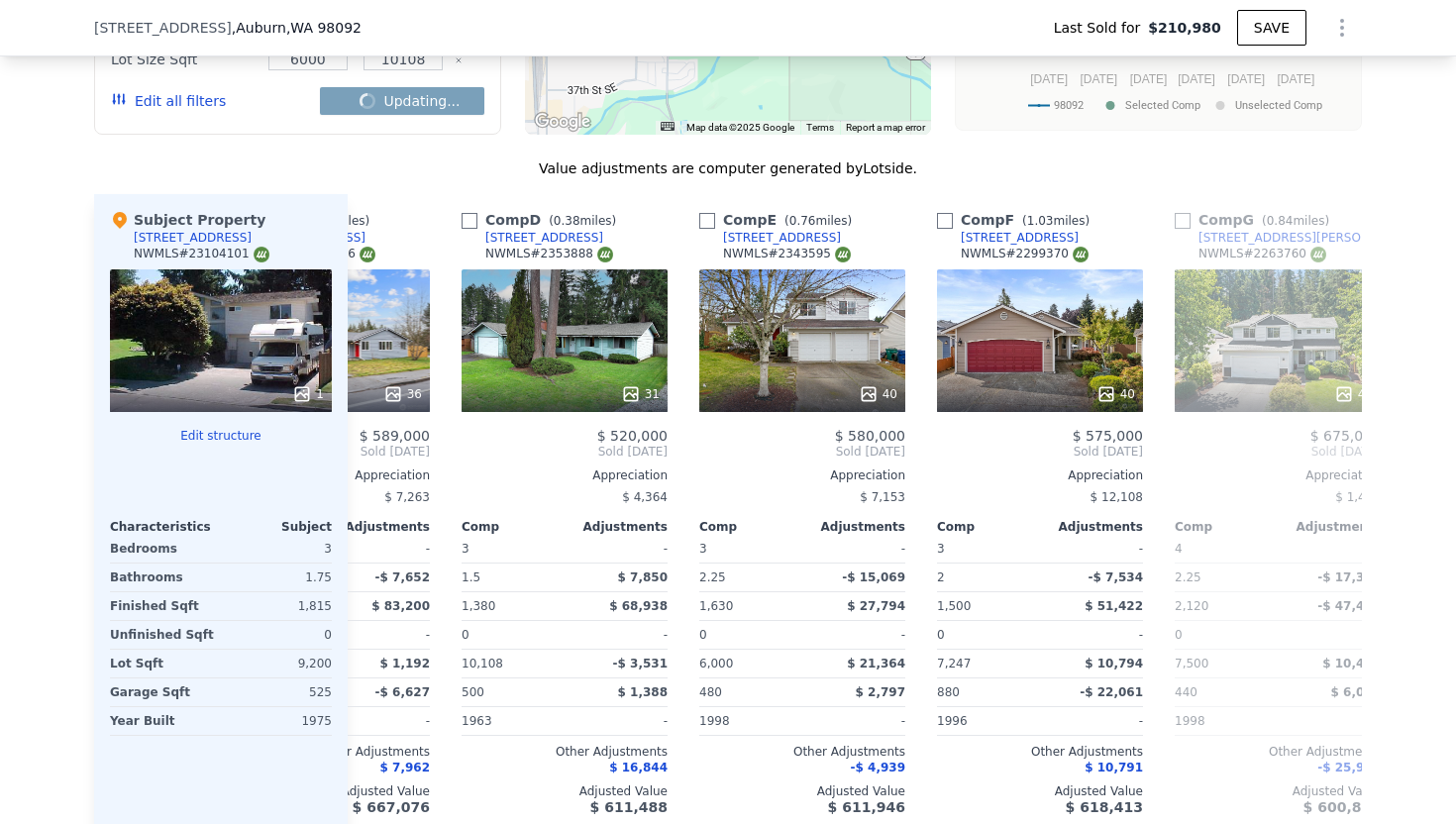
checkbox input "false"
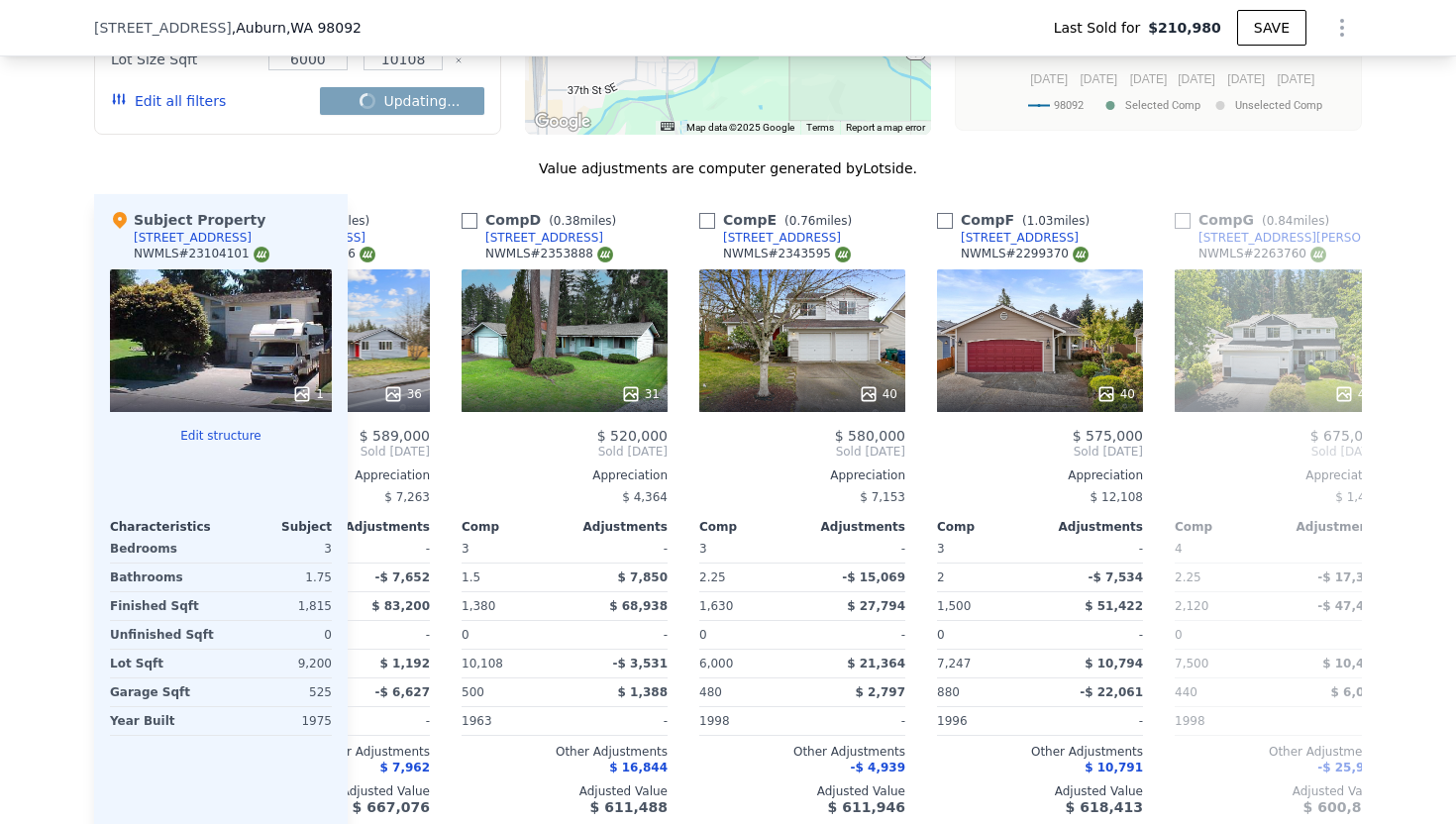
checkbox input "false"
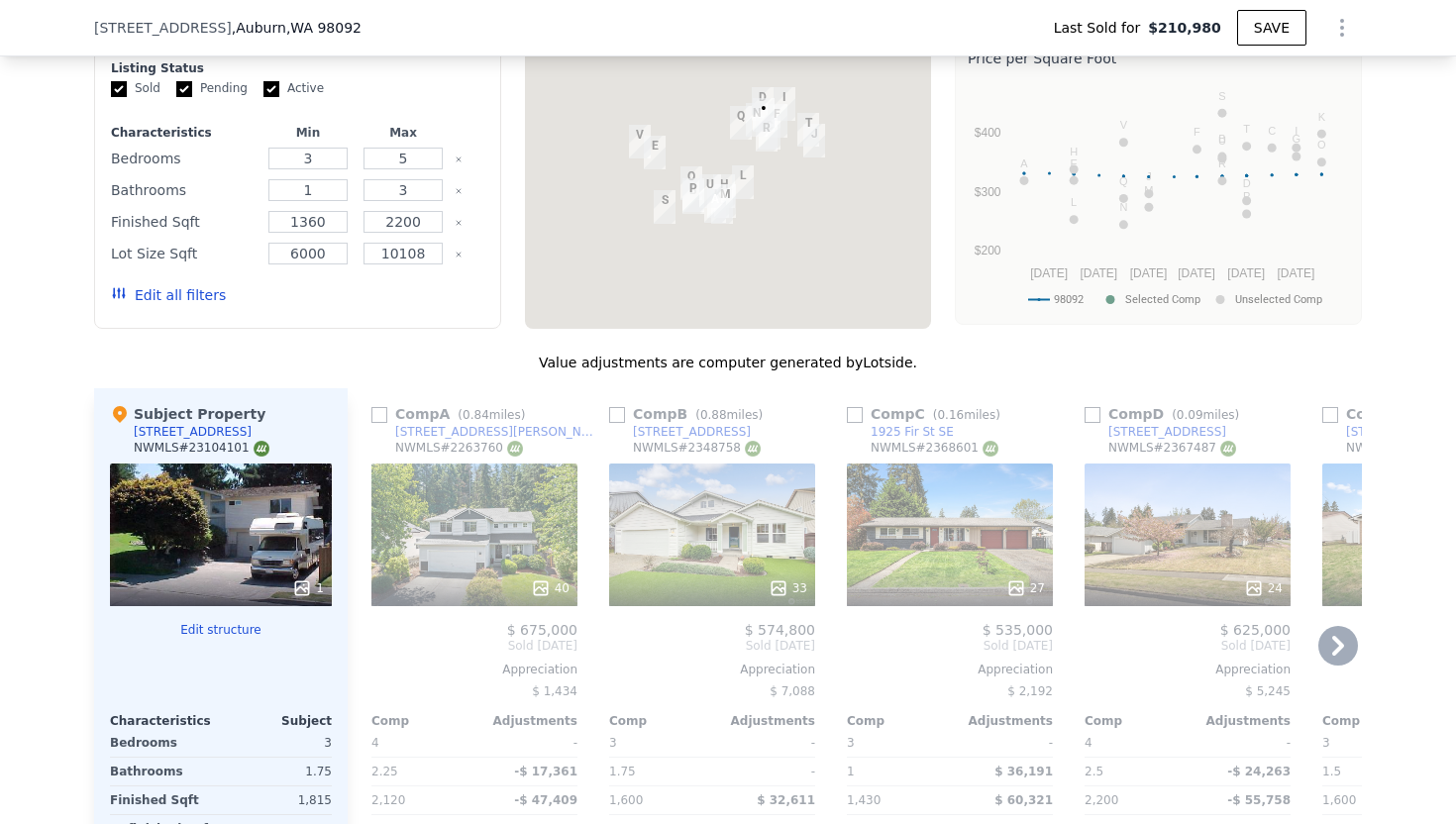
scroll to position [1871, 0]
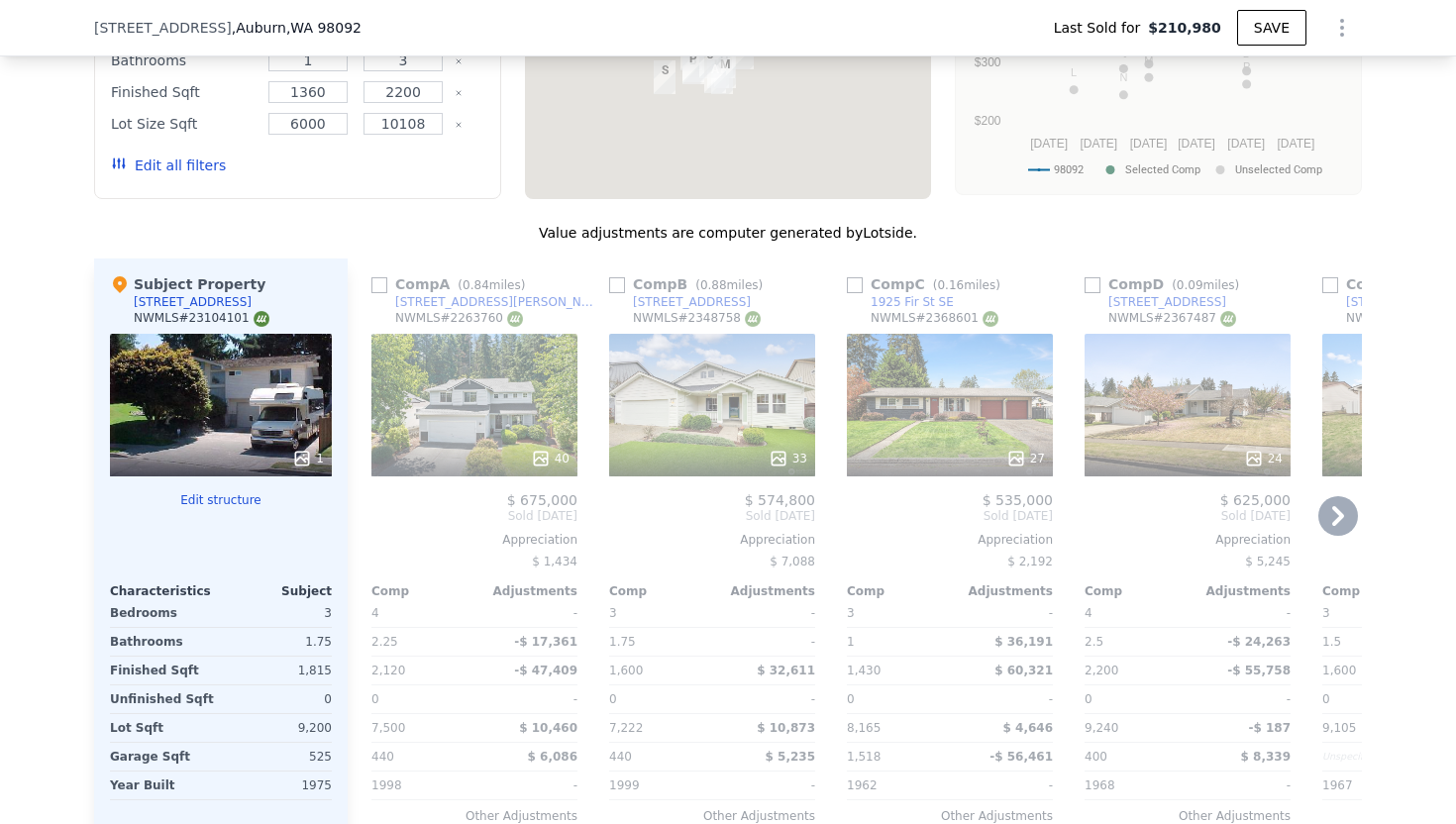
click at [442, 307] on div "[STREET_ADDRESS][PERSON_NAME]" at bounding box center [498, 303] width 206 height 16
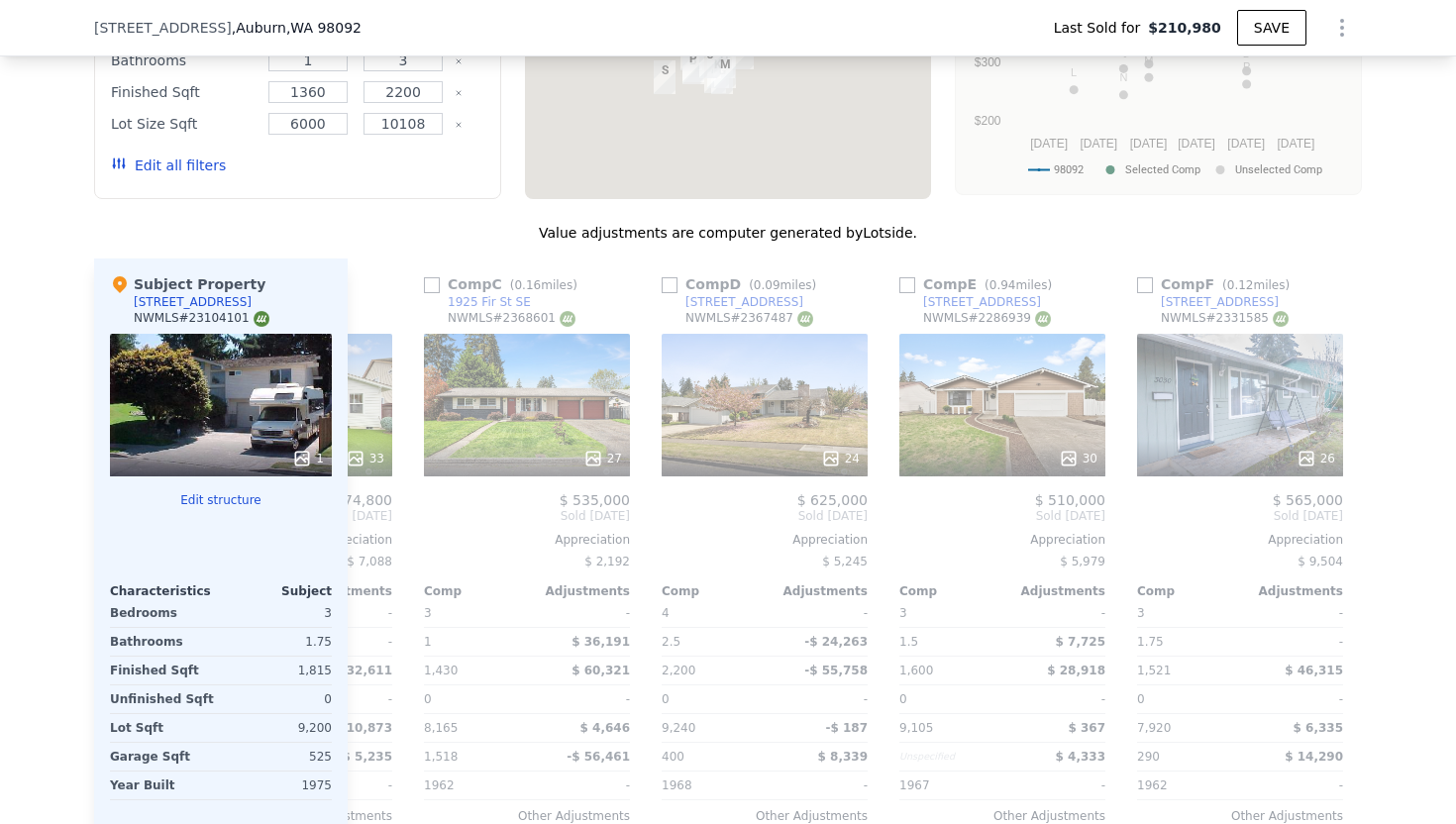
scroll to position [0, 484]
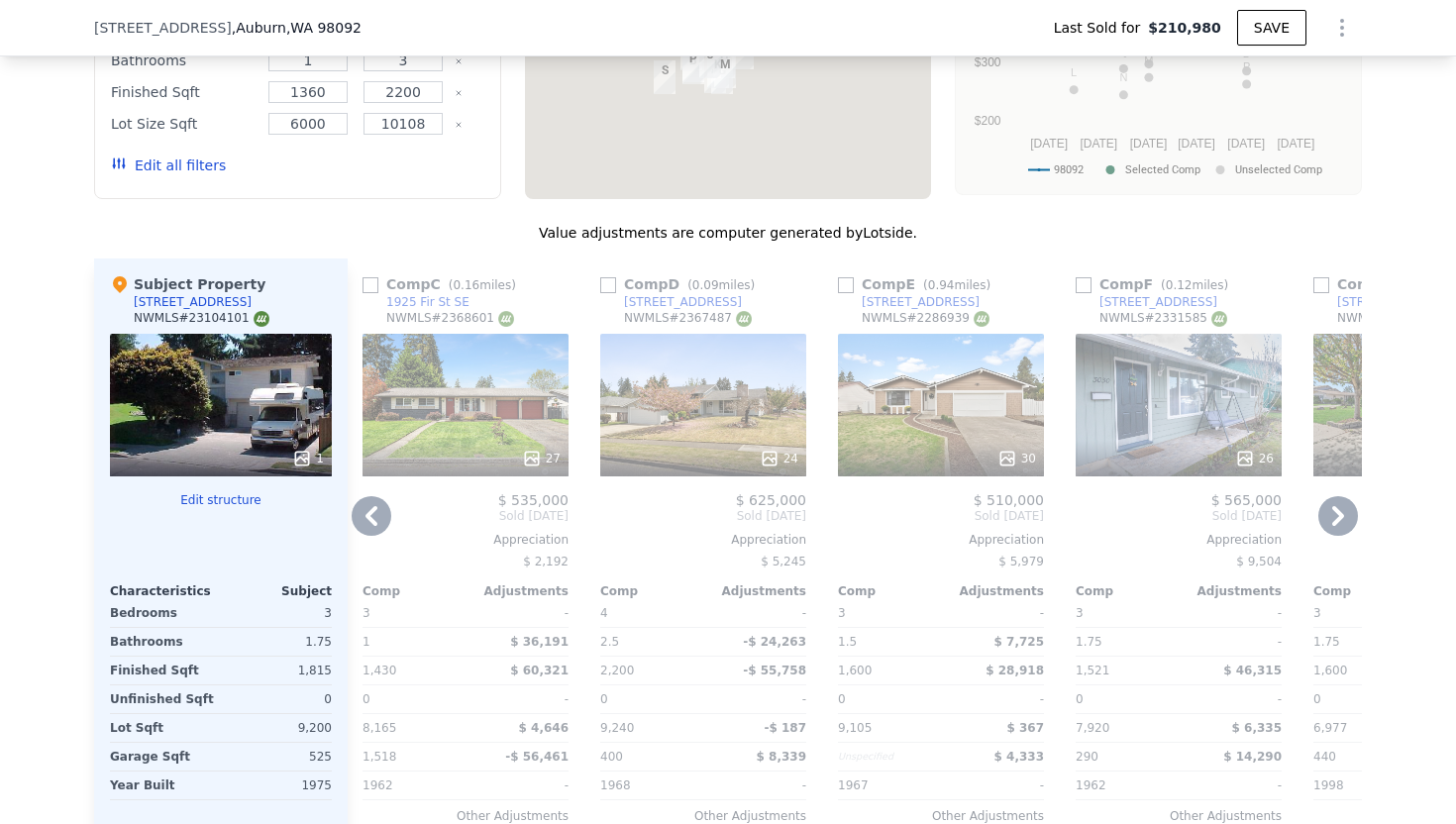
click at [642, 302] on div "[STREET_ADDRESS]" at bounding box center [683, 303] width 118 height 16
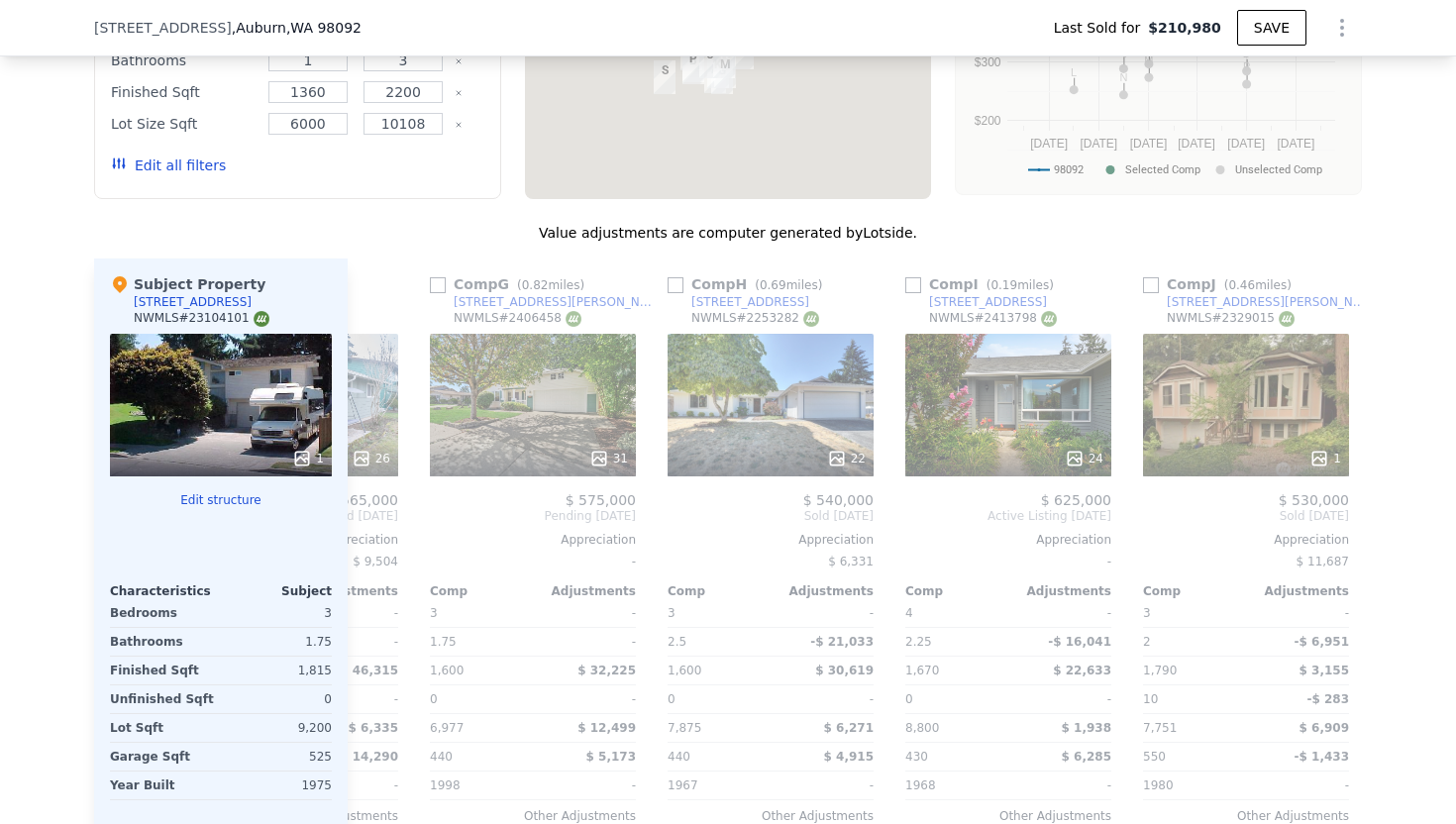
scroll to position [0, 1389]
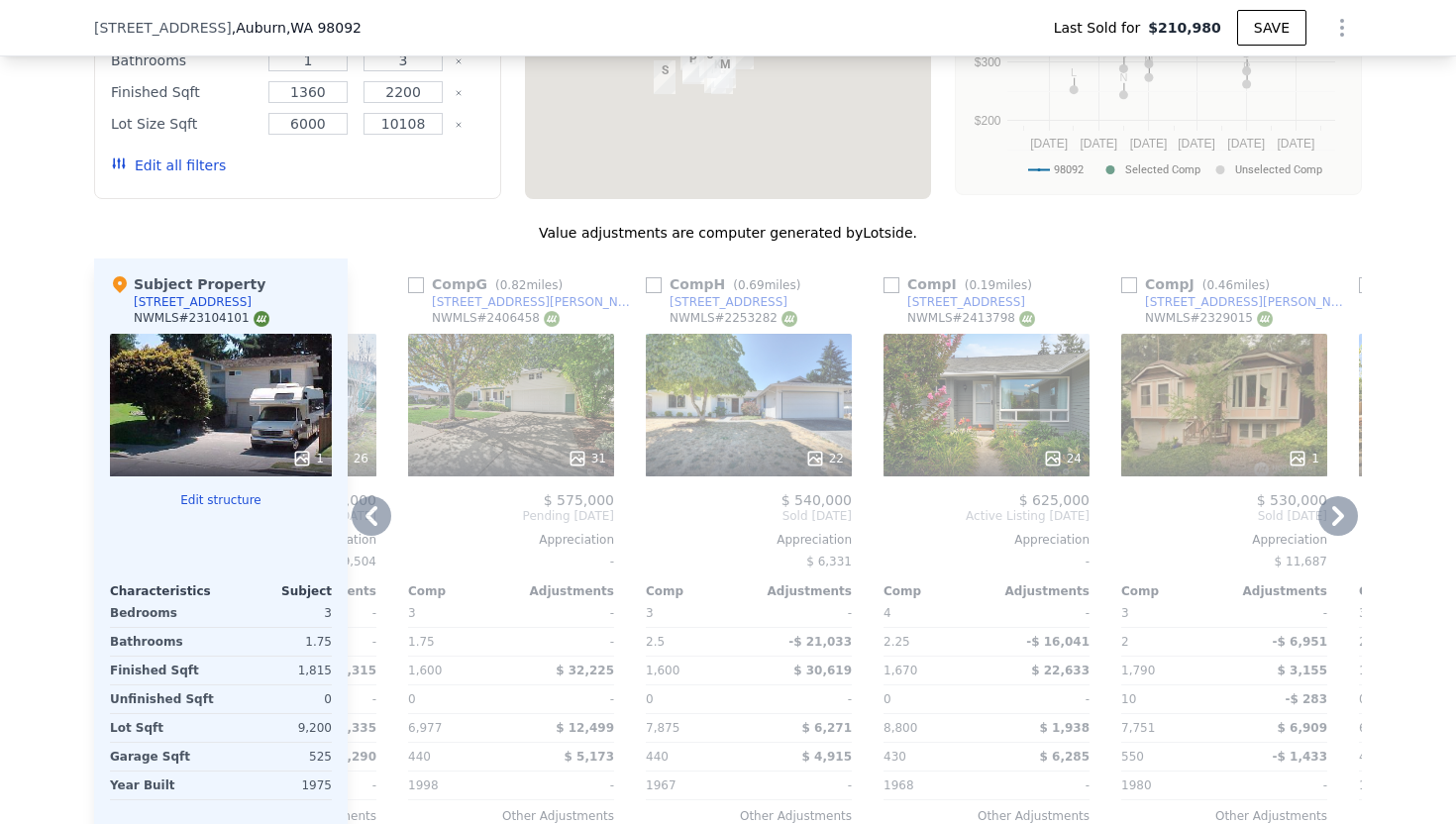
click at [945, 297] on div "1420 Ginkgo St SE" at bounding box center [966, 303] width 118 height 16
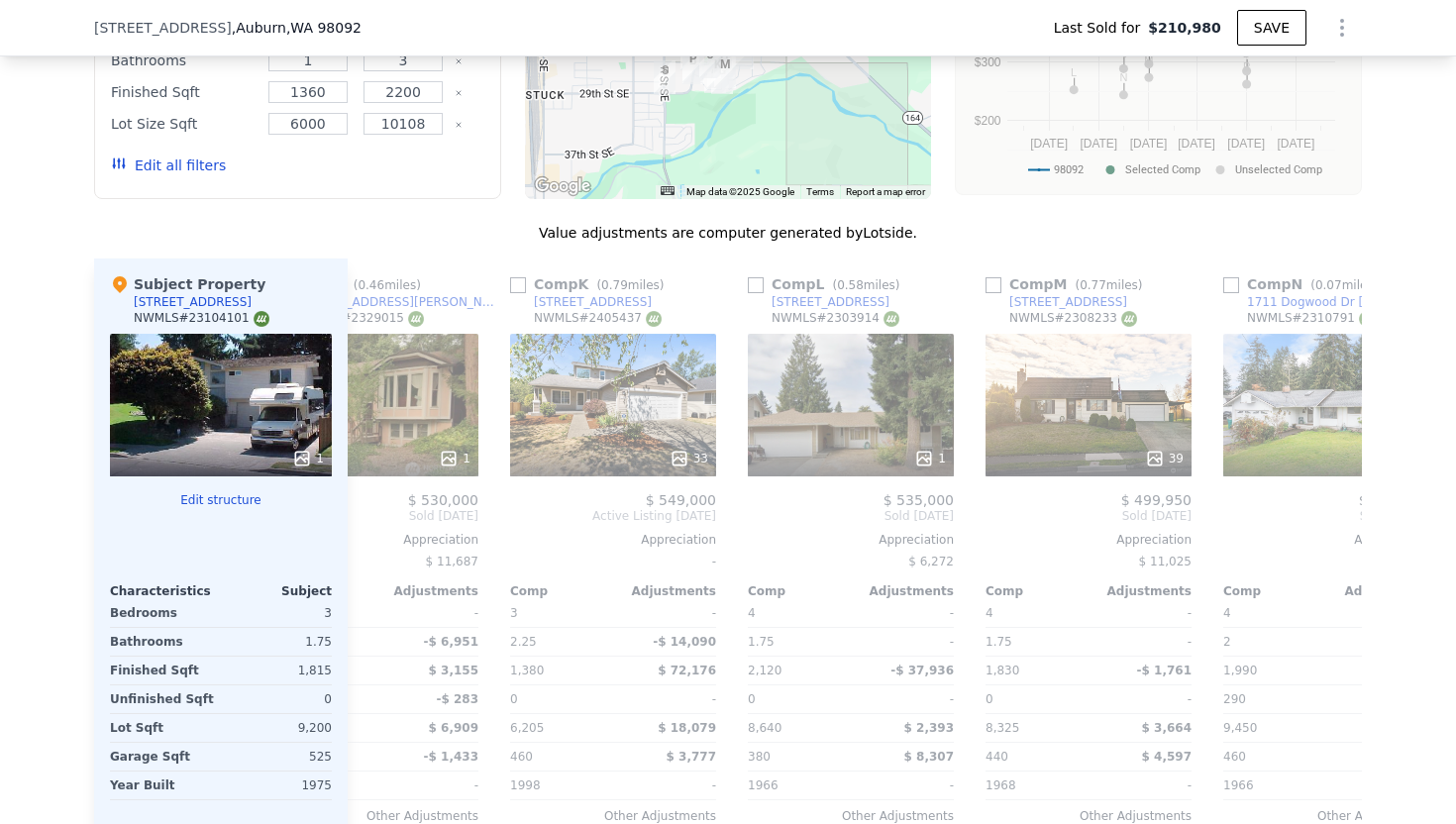
scroll to position [0, 2239]
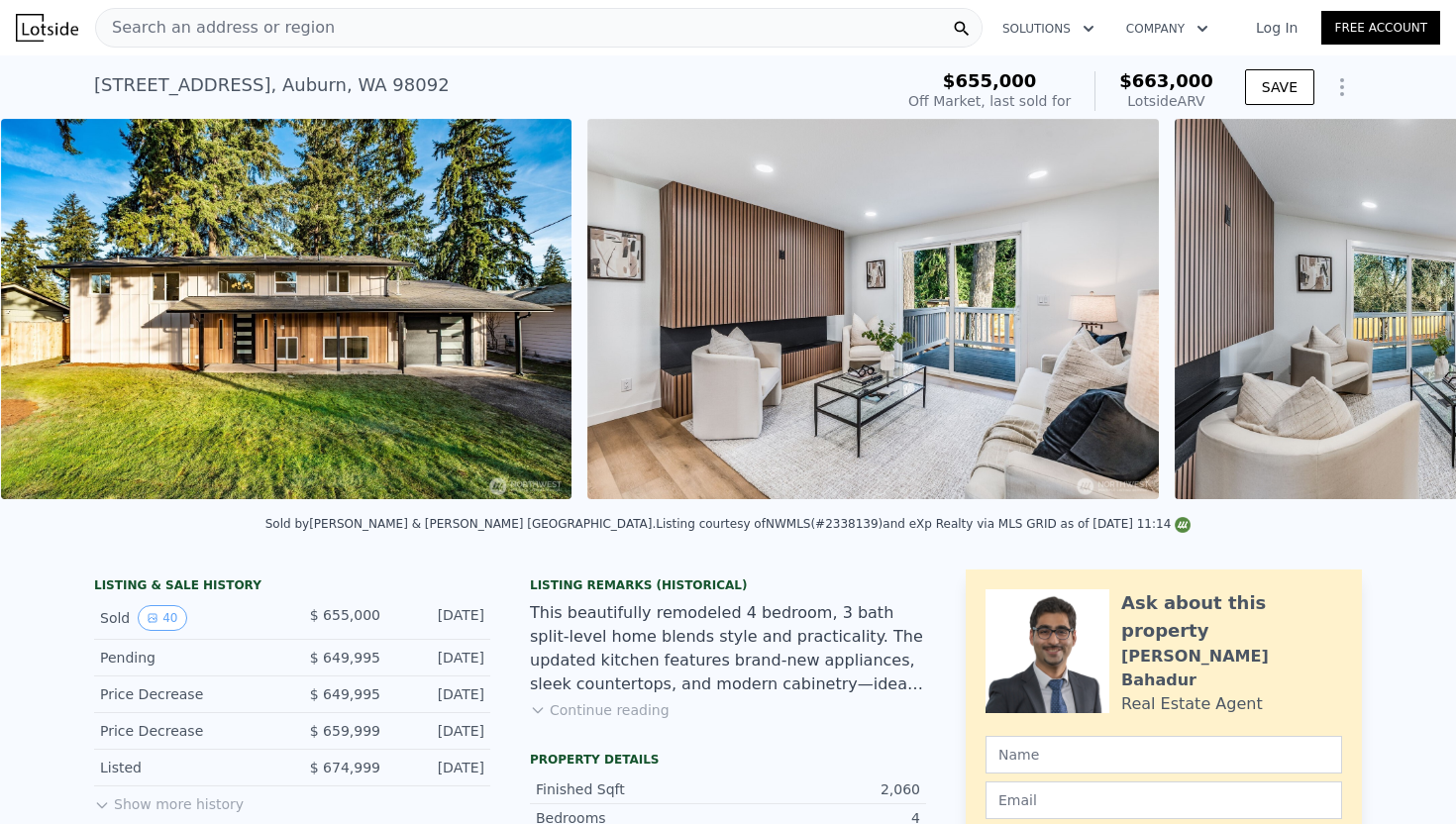
scroll to position [0, 906]
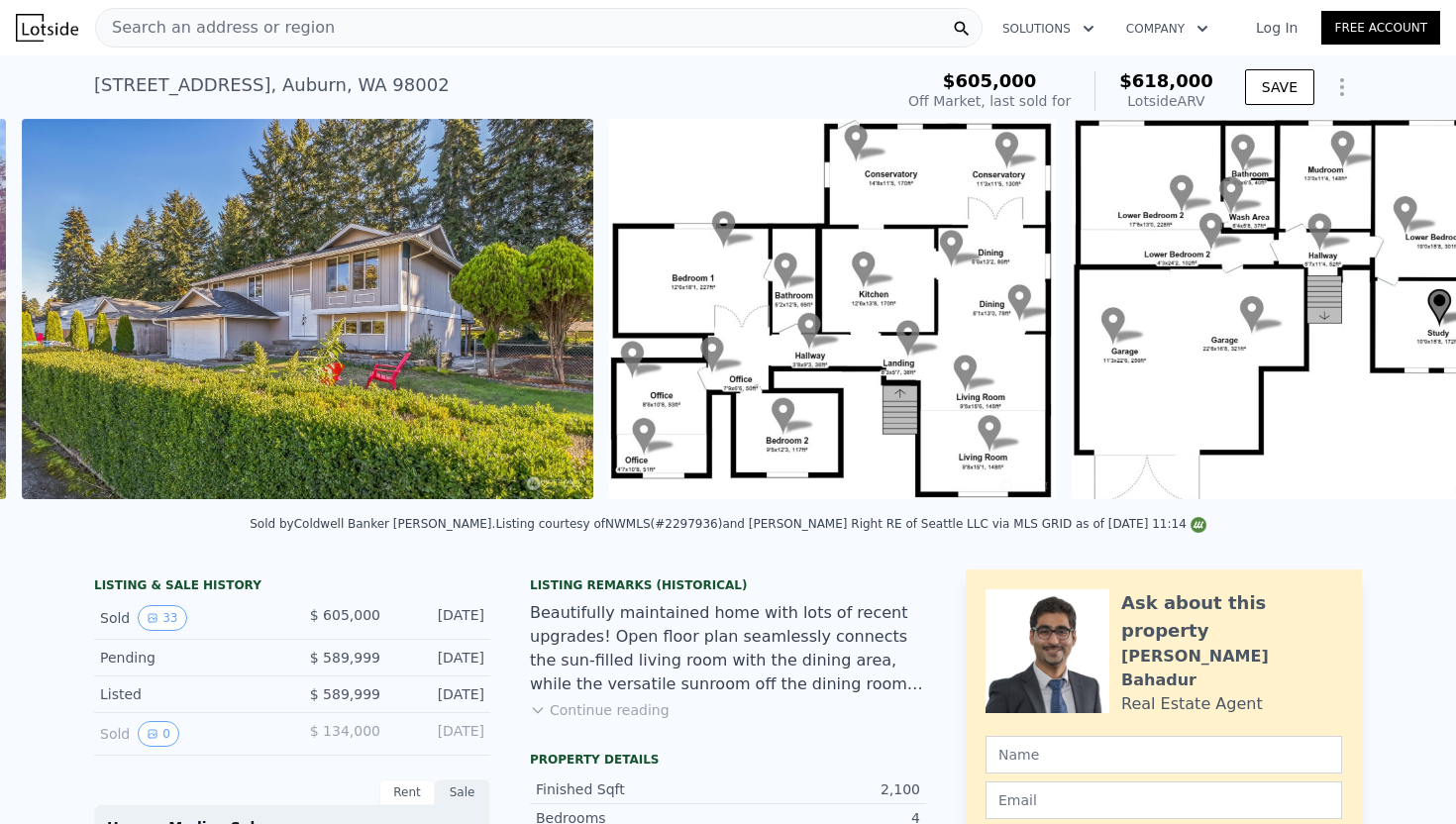
scroll to position [0, 1488]
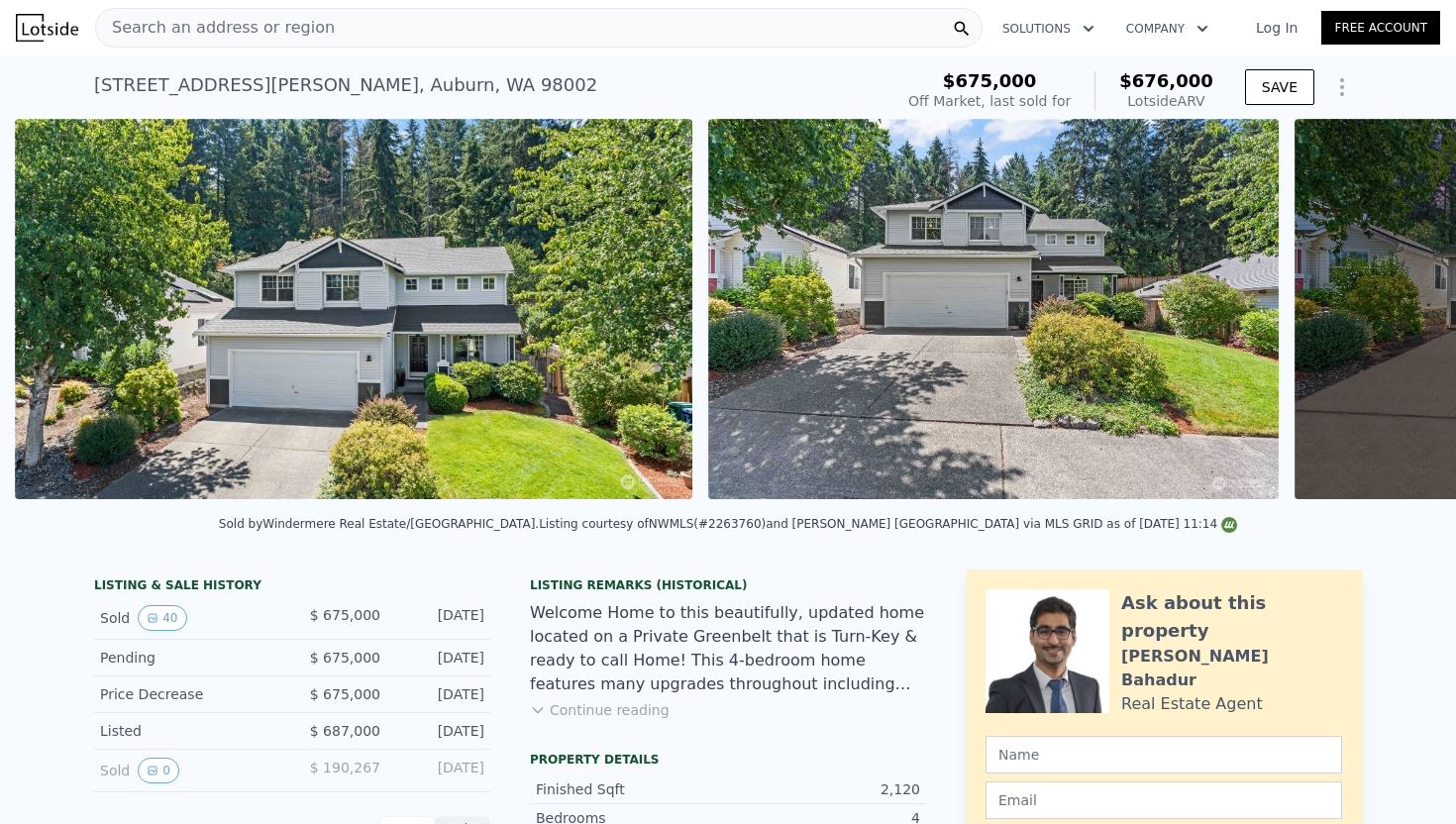
scroll to position [0, 906]
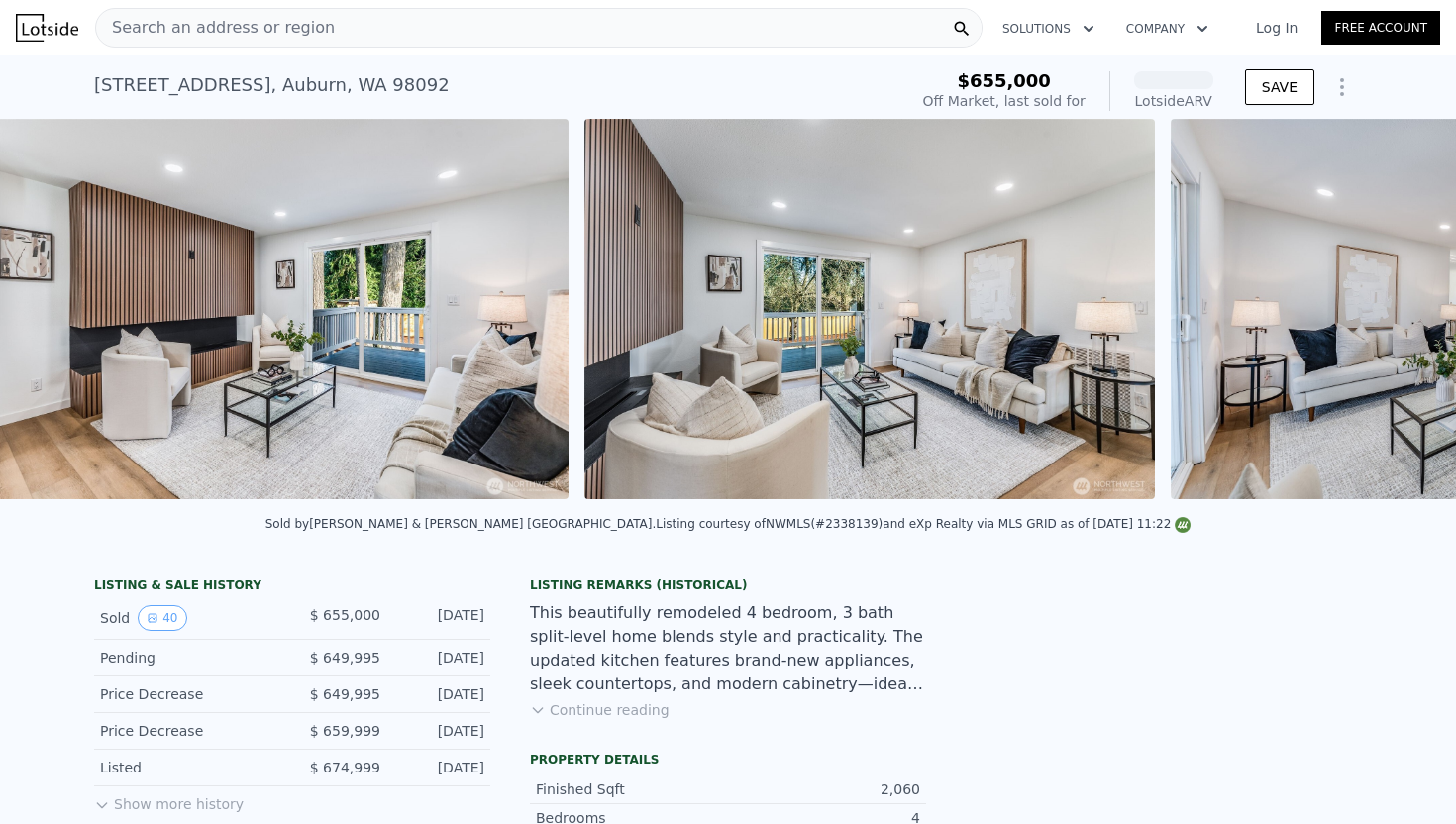
scroll to position [0, 1497]
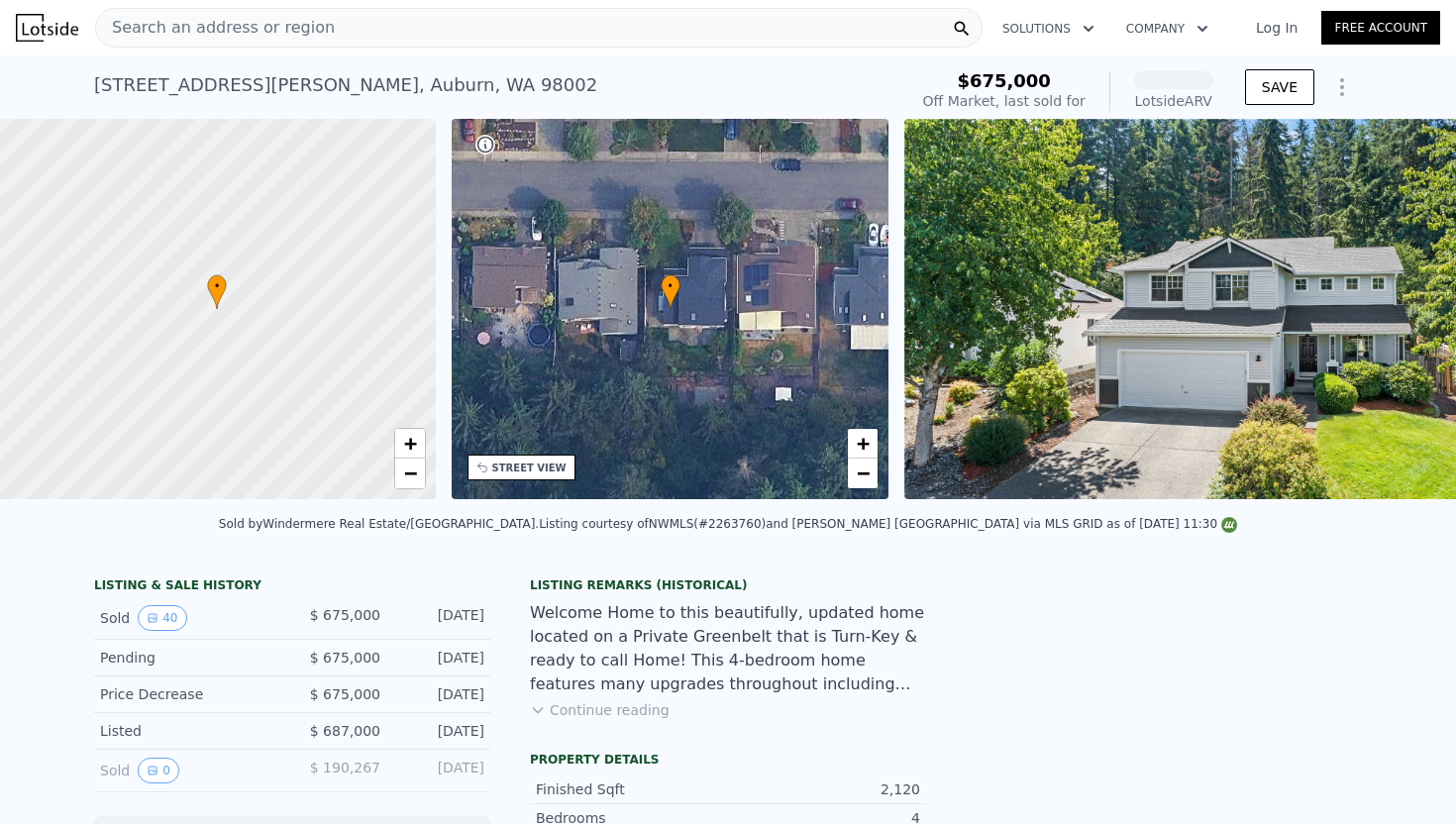
scroll to position [0, 8]
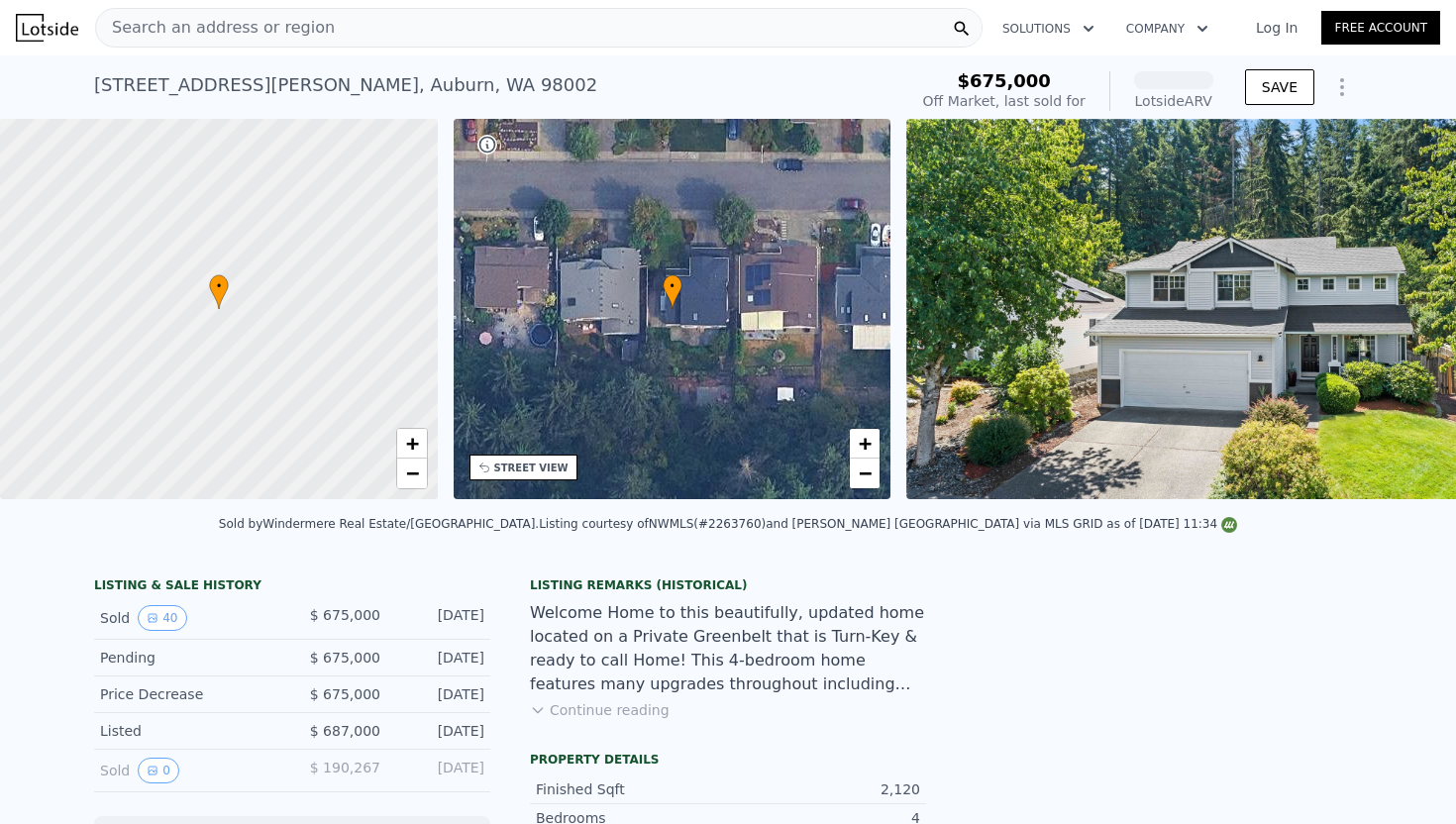
scroll to position [0, 8]
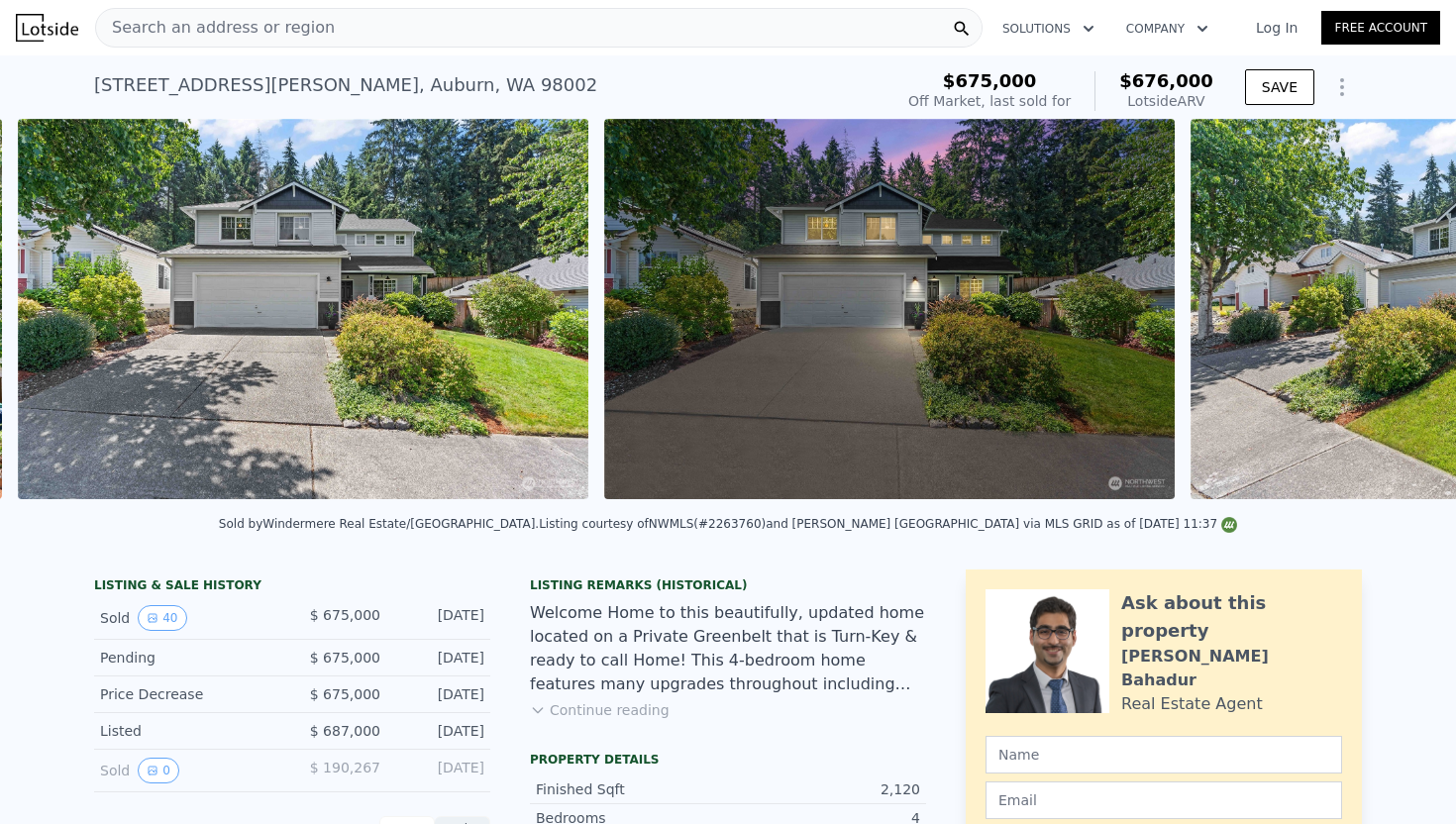
scroll to position [0, 1600]
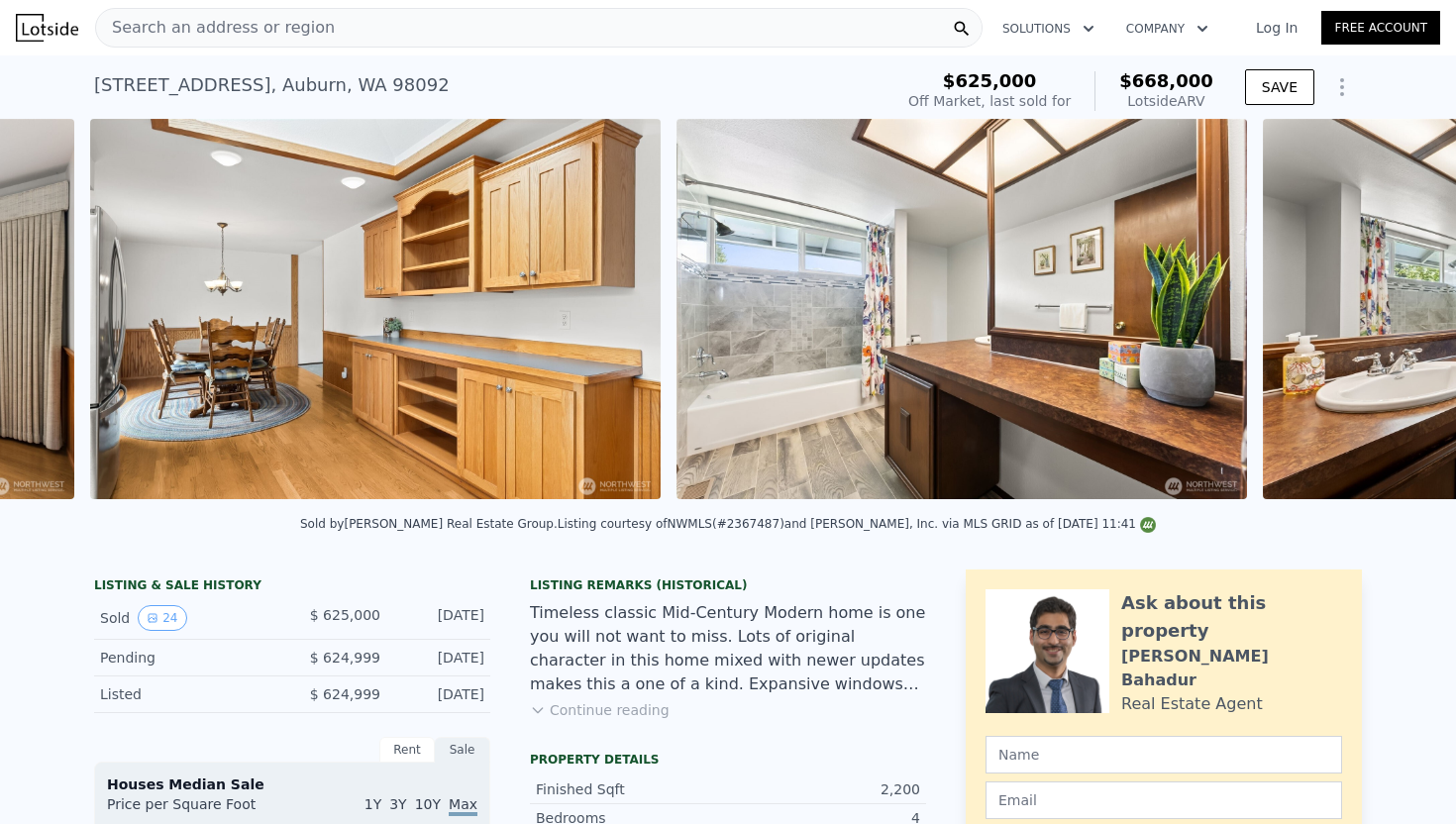
scroll to position [0, 5518]
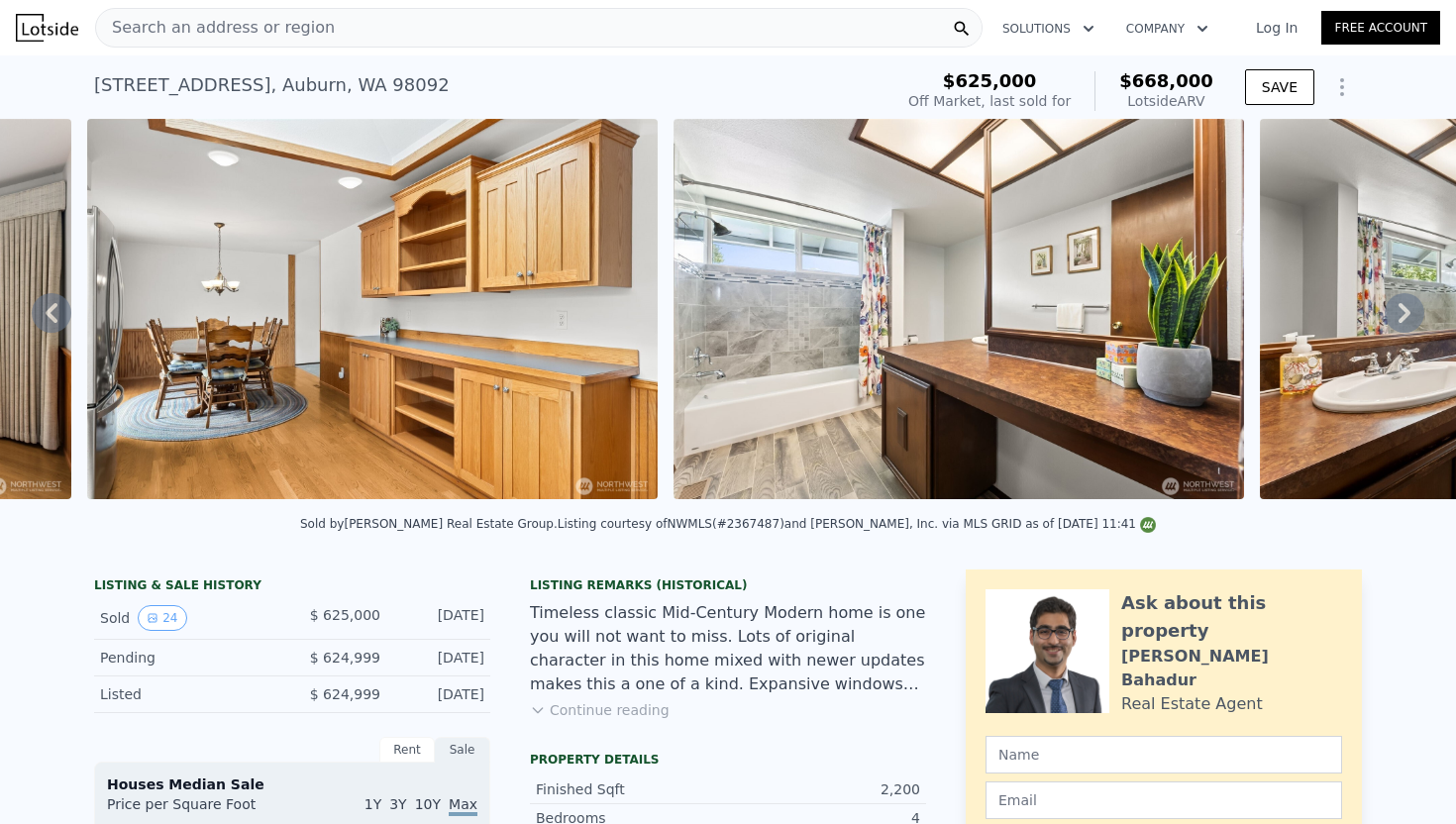
click at [673, 324] on img at bounding box center [958, 309] width 570 height 381
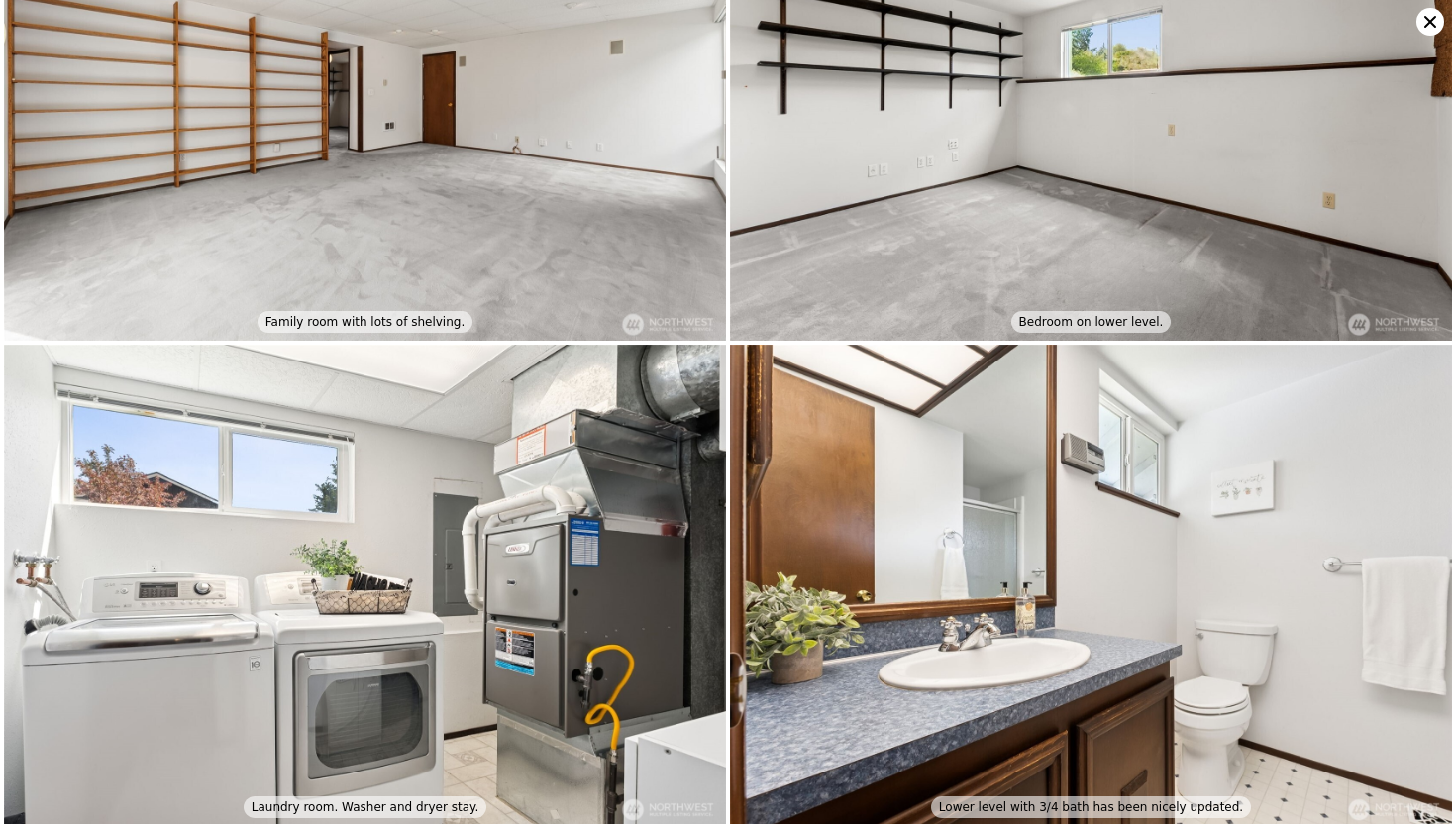
scroll to position [4032, 0]
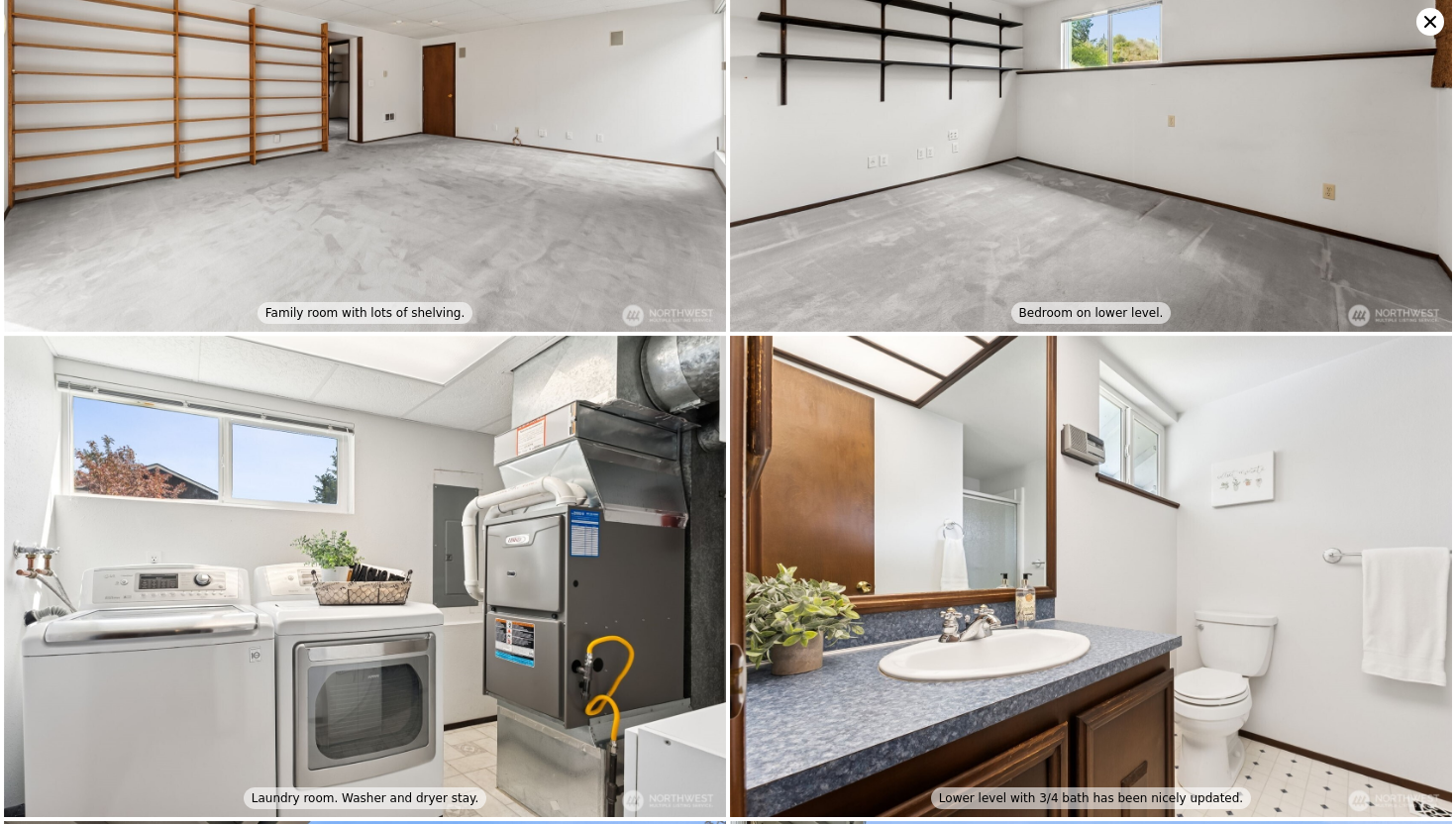
click at [1430, 31] on icon at bounding box center [1430, 22] width 28 height 28
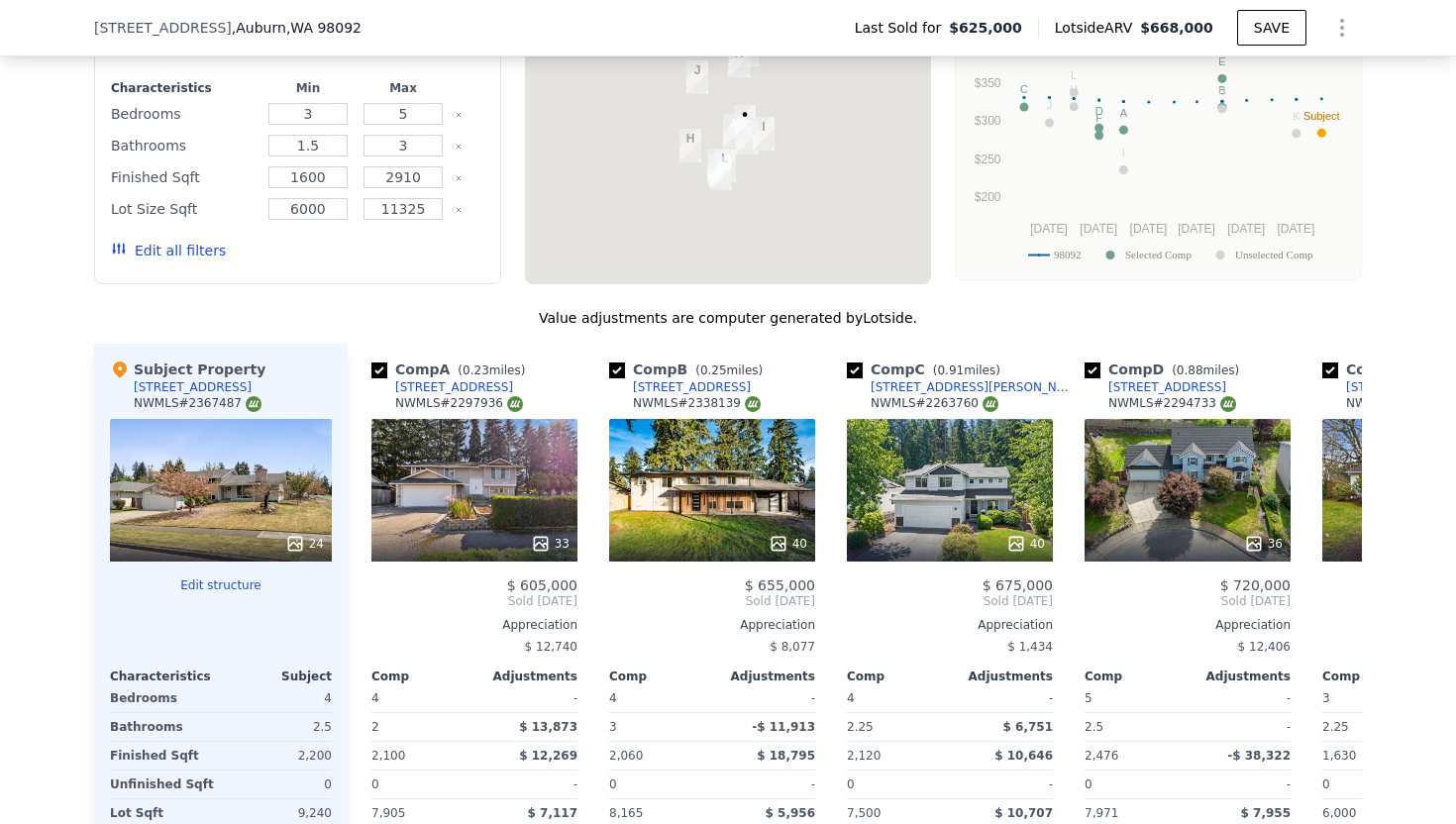
scroll to position [1924, 0]
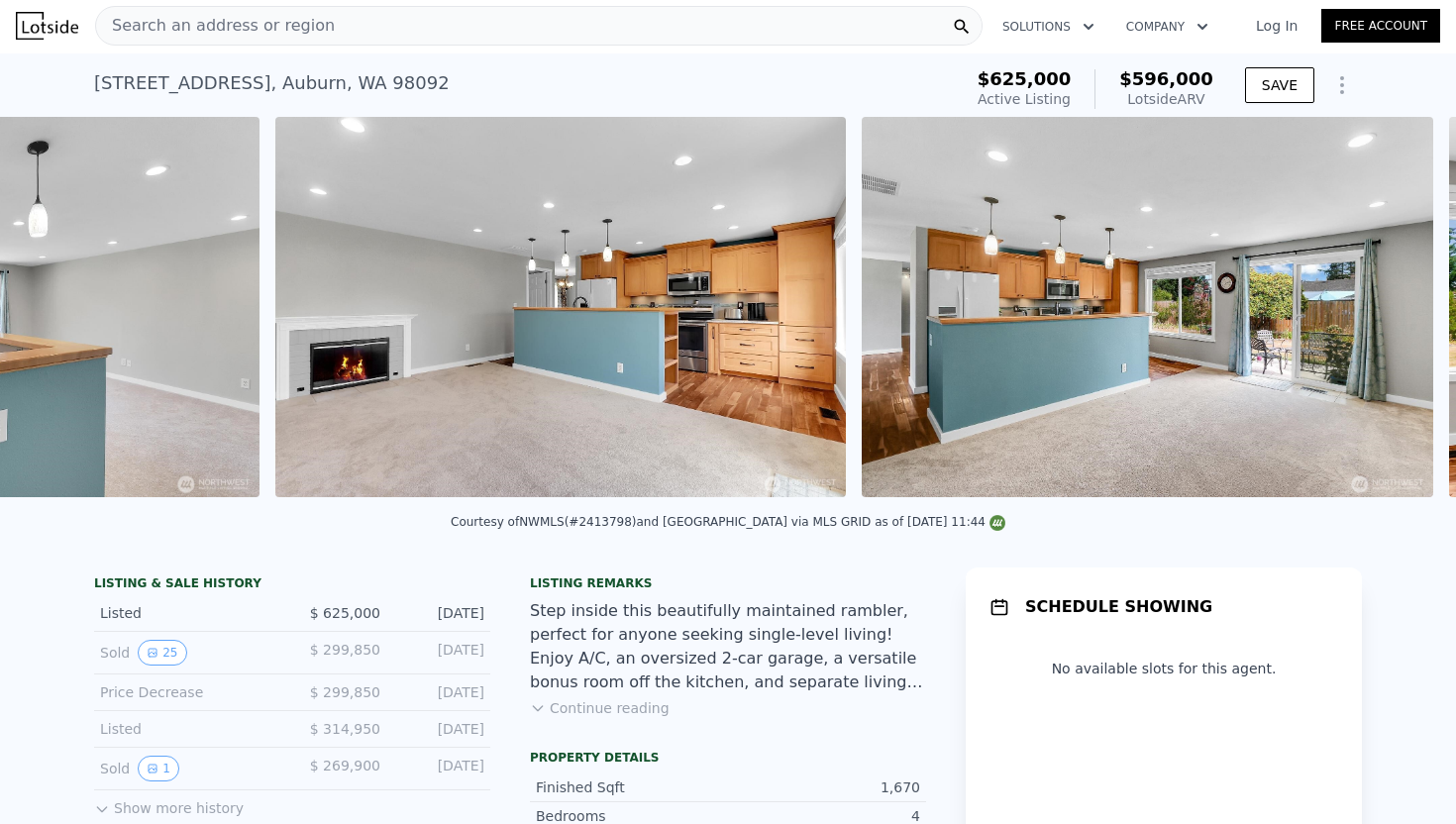
scroll to position [0, 8718]
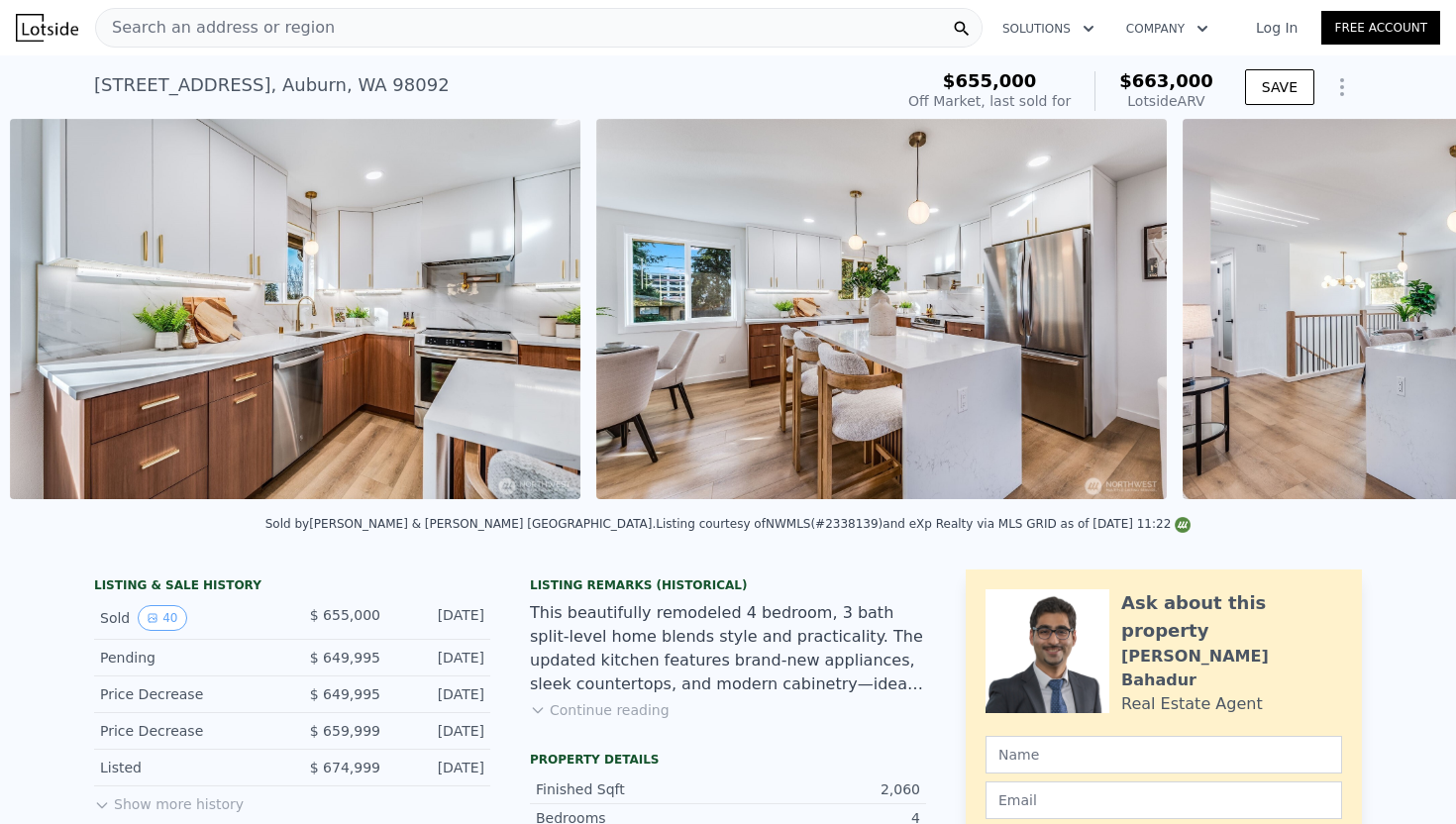
scroll to position [0, 3839]
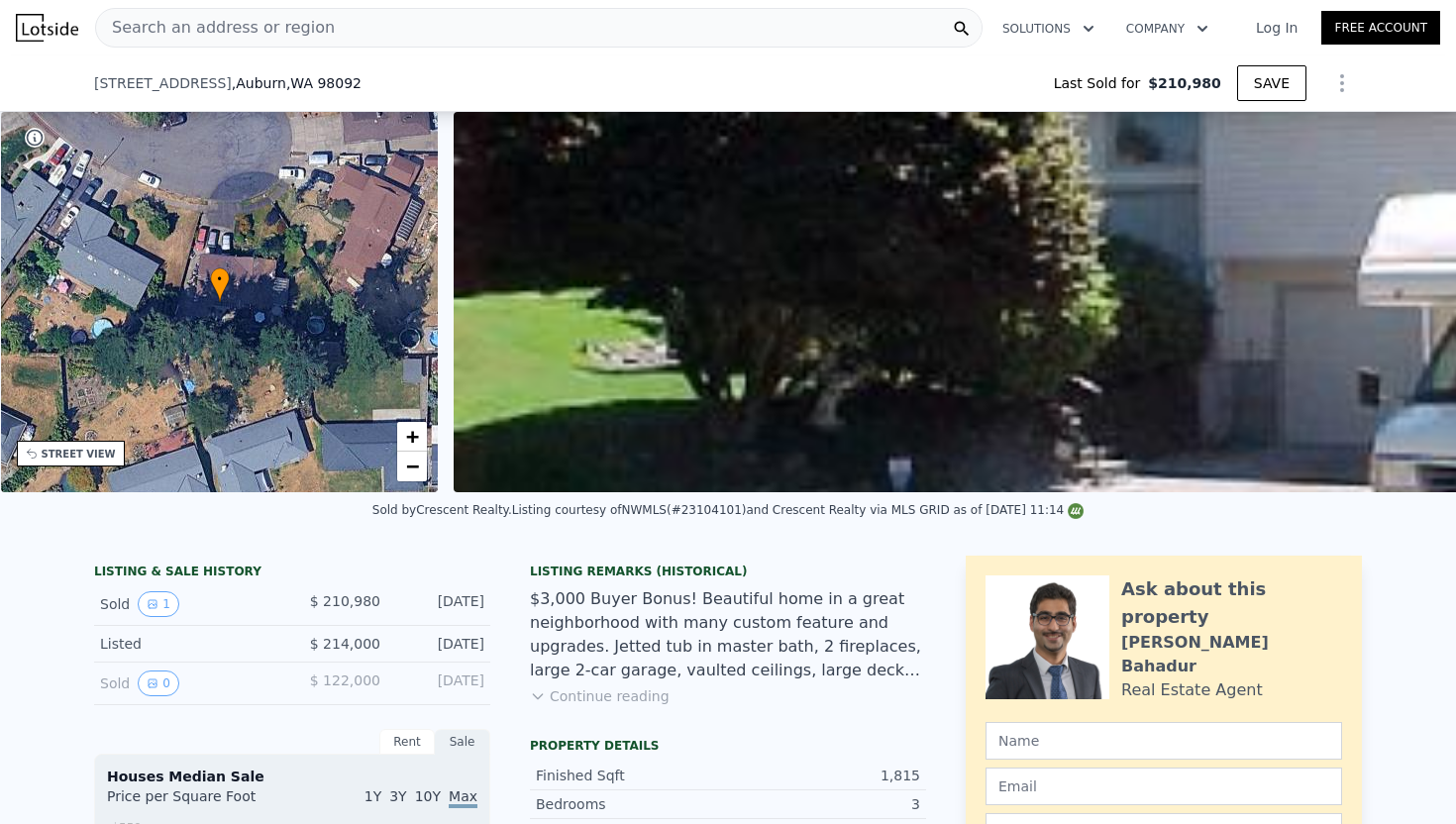
scroll to position [0, 460]
type input "$ 622,000"
type input "$ 348,739"
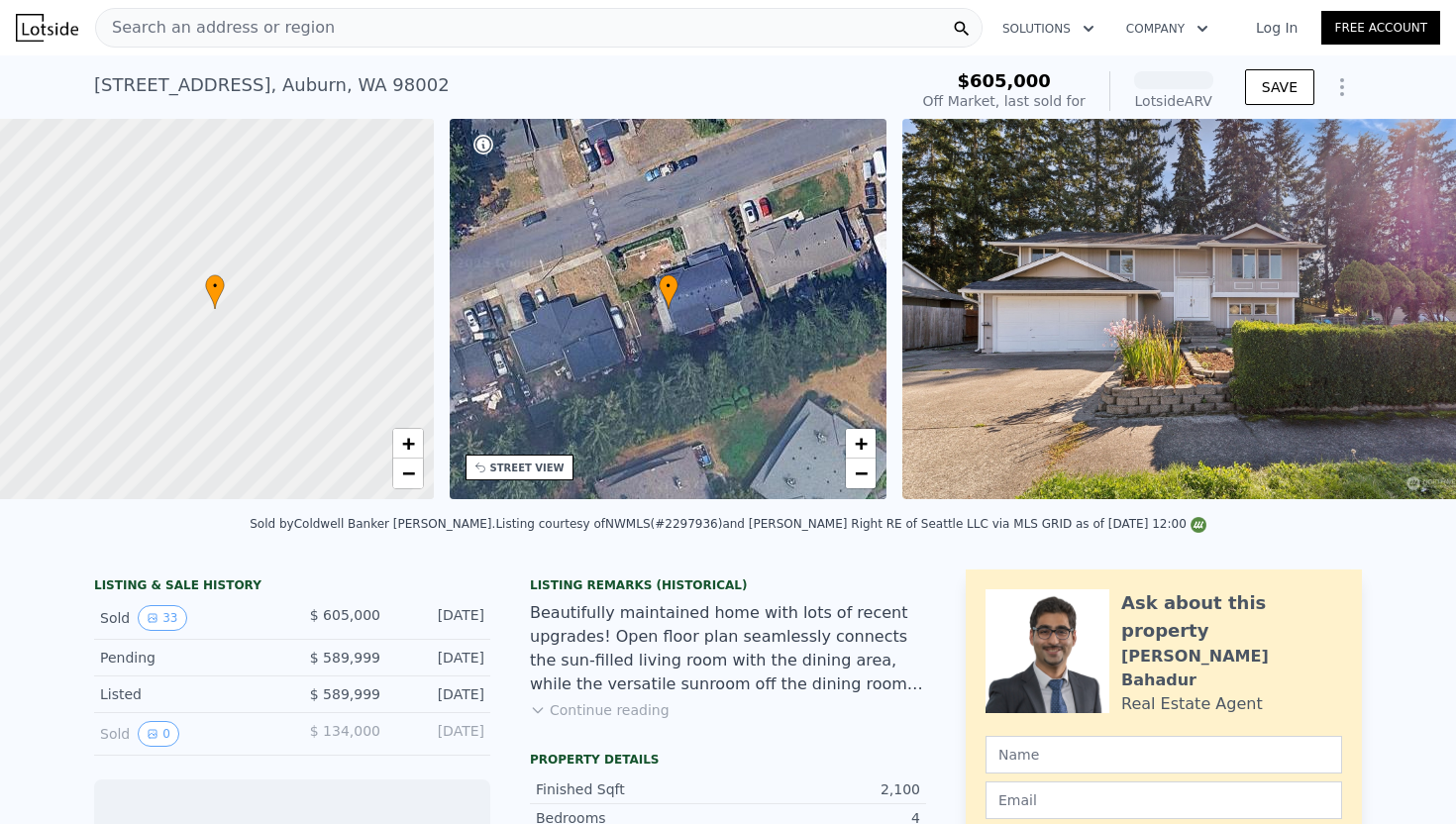
scroll to position [0, 8]
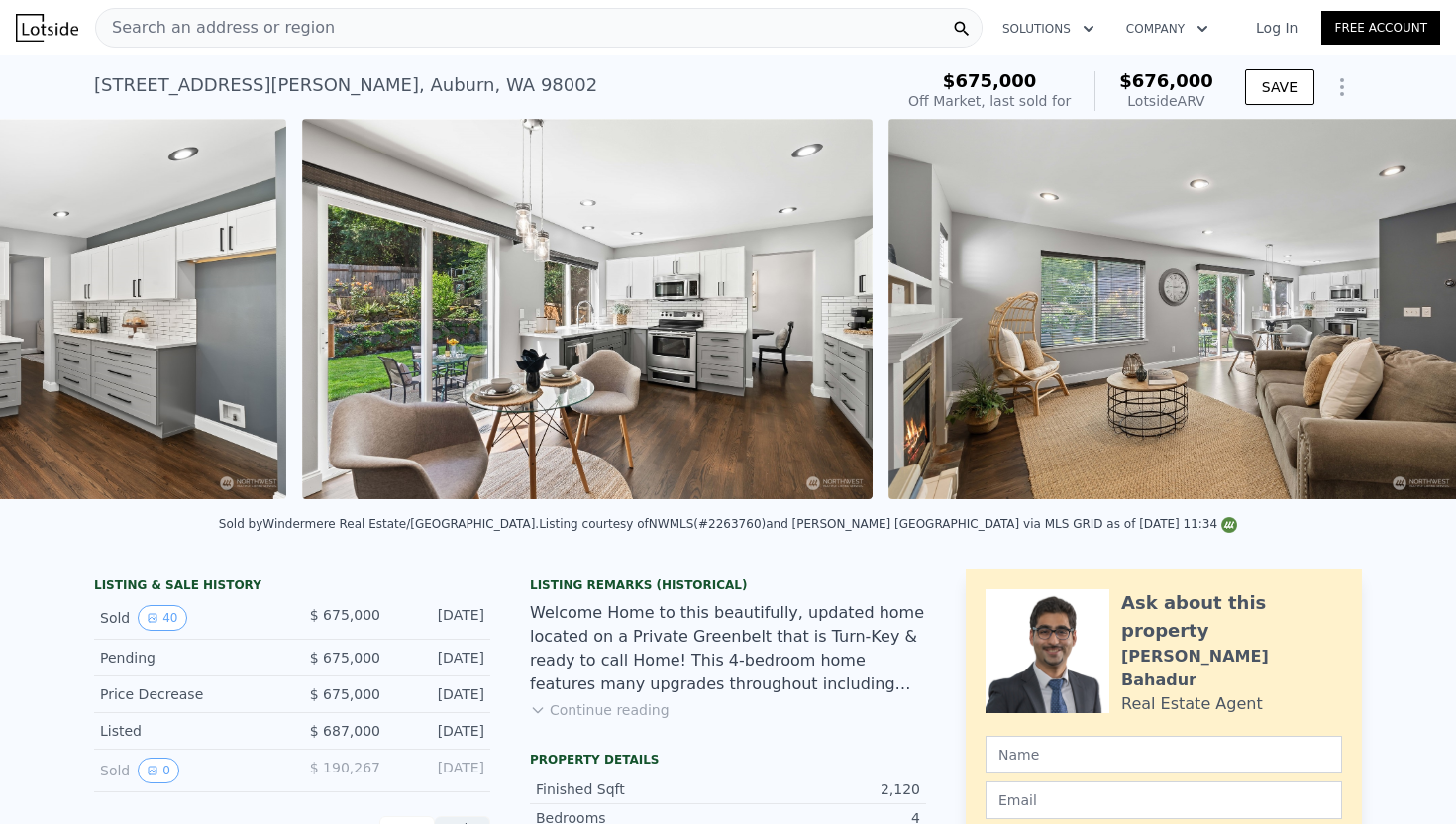
scroll to position [0, 8637]
